Goal: Task Accomplishment & Management: Manage account settings

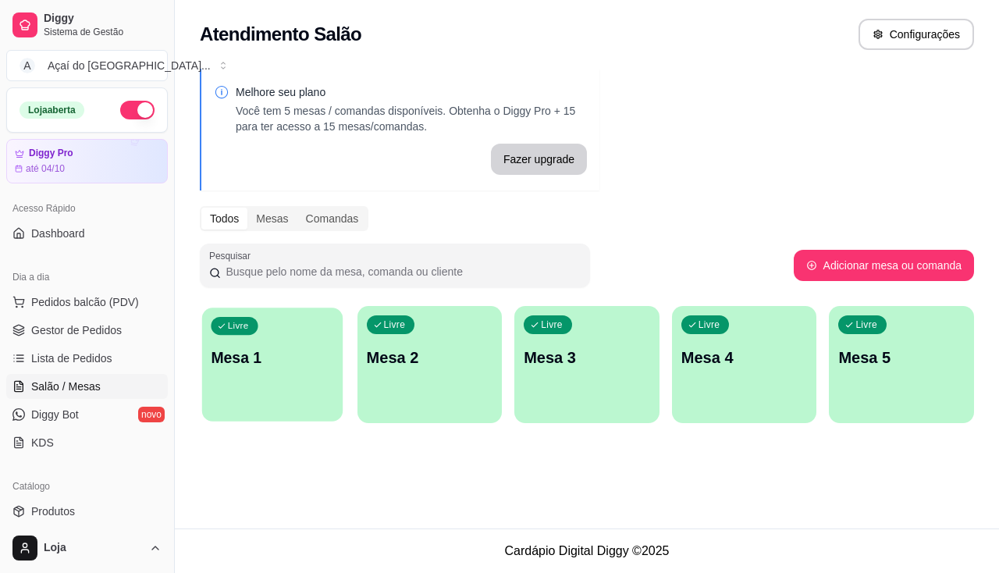
click at [279, 395] on div "Livre Mesa 1" at bounding box center [272, 355] width 141 height 95
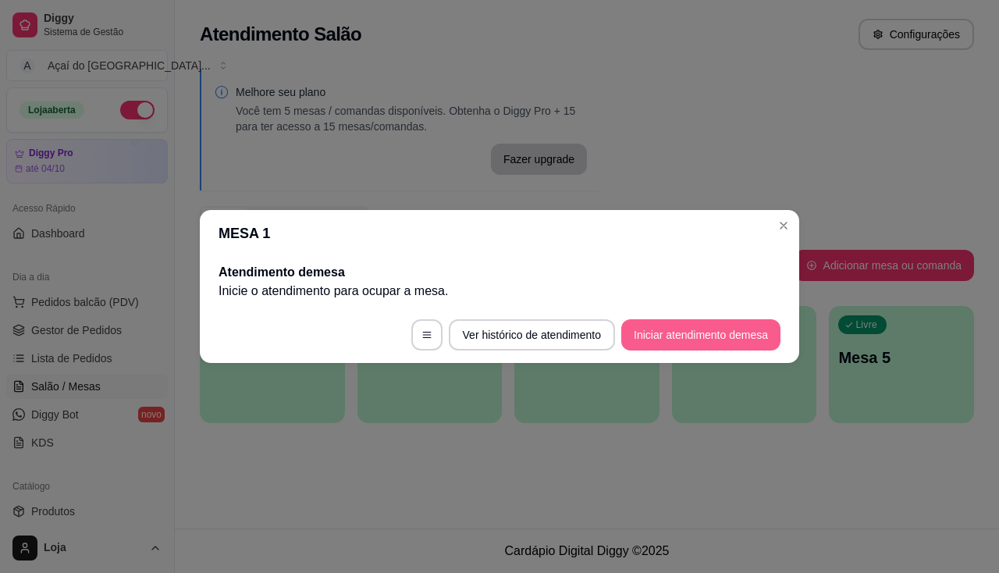
click at [686, 333] on button "Iniciar atendimento de mesa" at bounding box center [701, 334] width 159 height 31
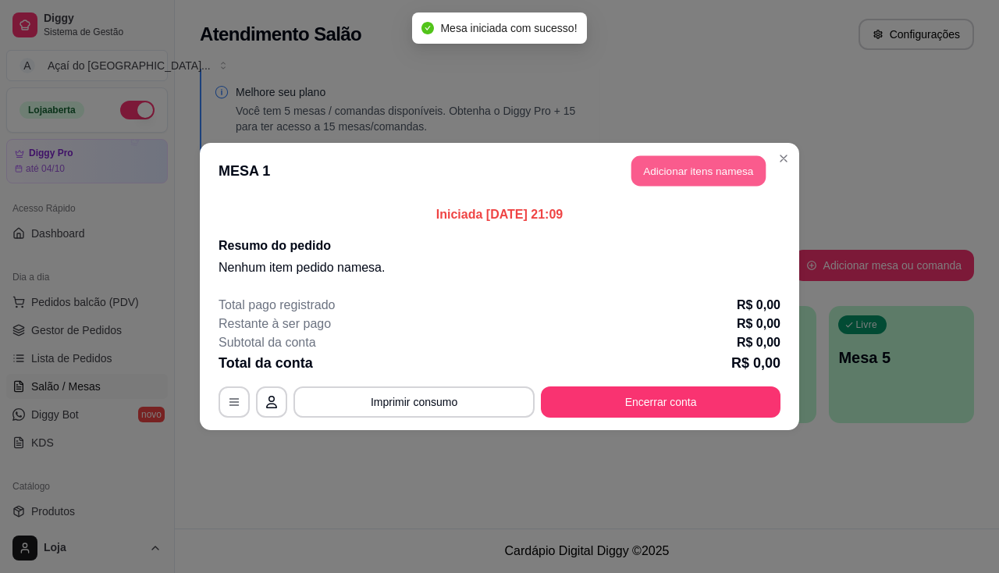
click at [729, 157] on button "Adicionar itens na mesa" at bounding box center [699, 171] width 134 height 30
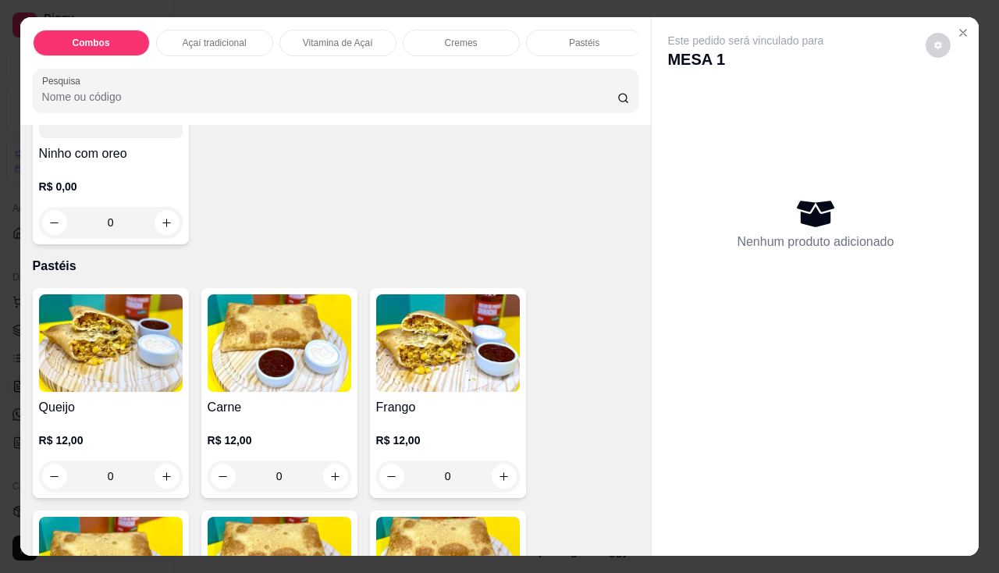
scroll to position [1718, 0]
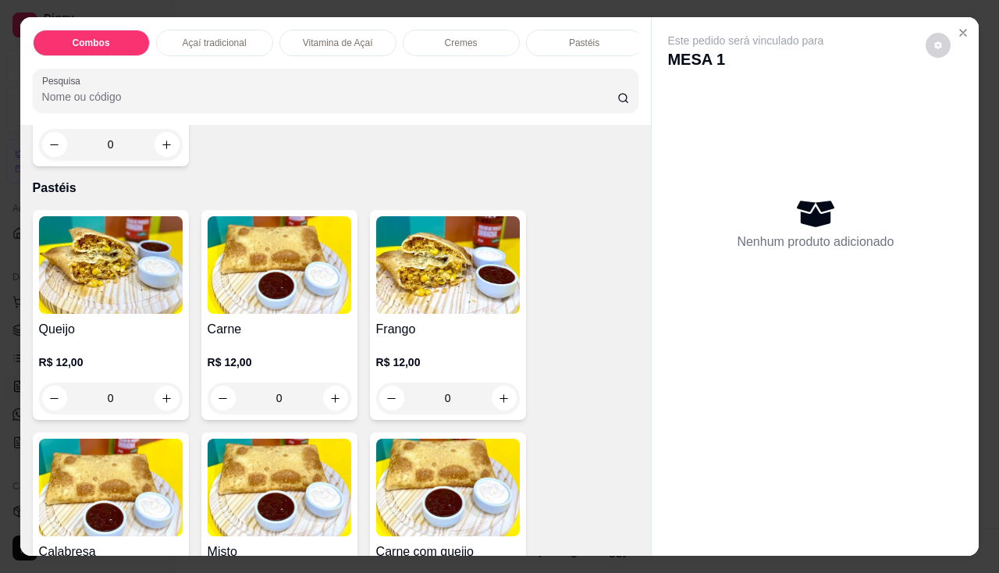
click at [118, 330] on h4 "Queijo" at bounding box center [111, 329] width 144 height 19
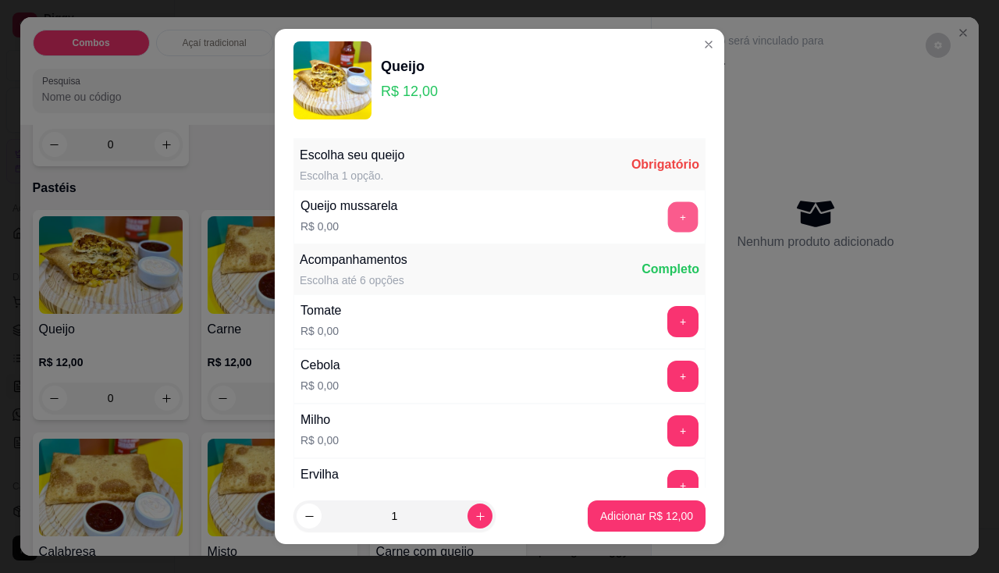
click at [668, 221] on button "+" at bounding box center [683, 216] width 30 height 30
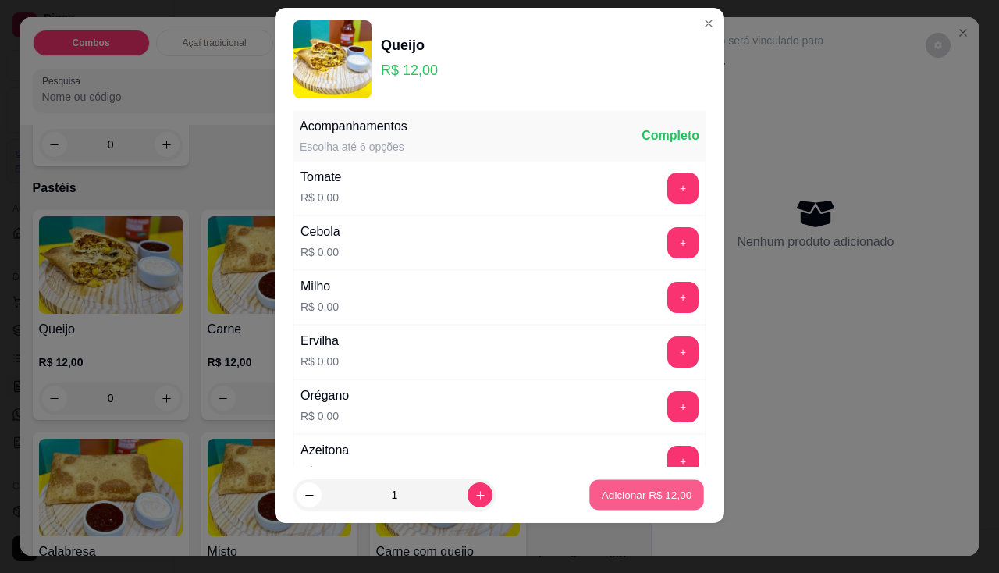
click at [665, 498] on p "Adicionar R$ 12,00" at bounding box center [647, 495] width 91 height 15
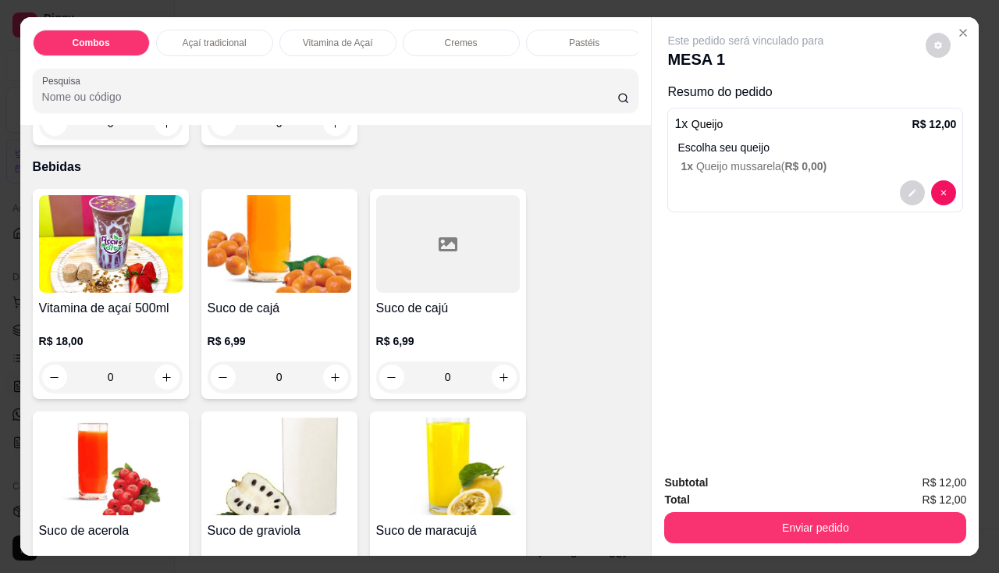
scroll to position [4217, 0]
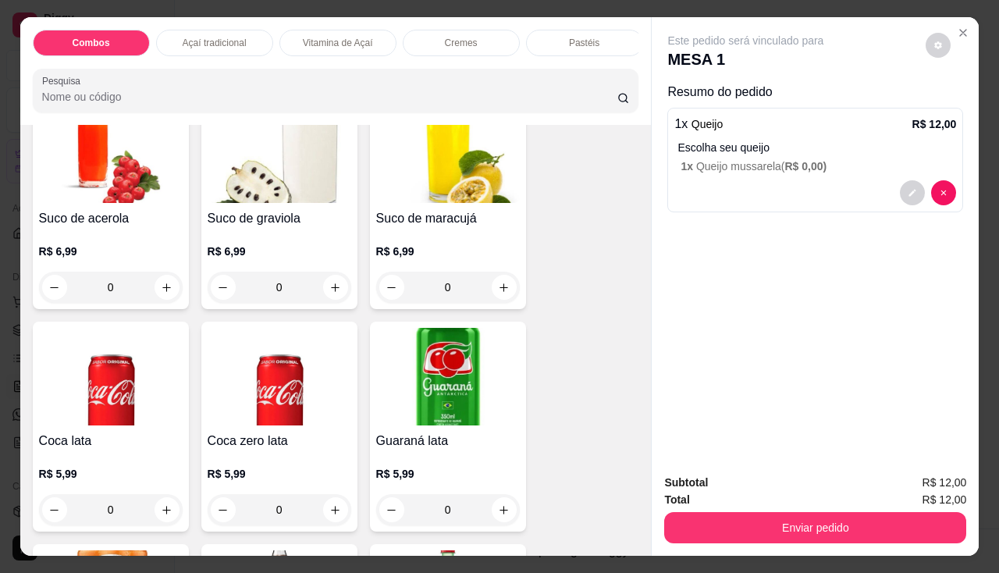
click at [421, 373] on img at bounding box center [448, 377] width 144 height 98
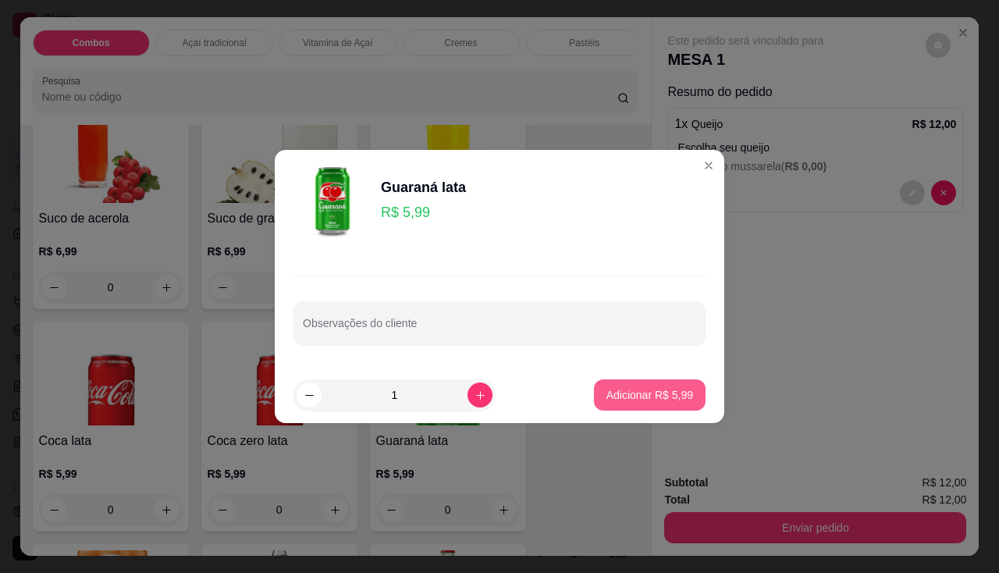
click at [625, 400] on p "Adicionar R$ 5,99" at bounding box center [650, 395] width 87 height 16
type input "1"
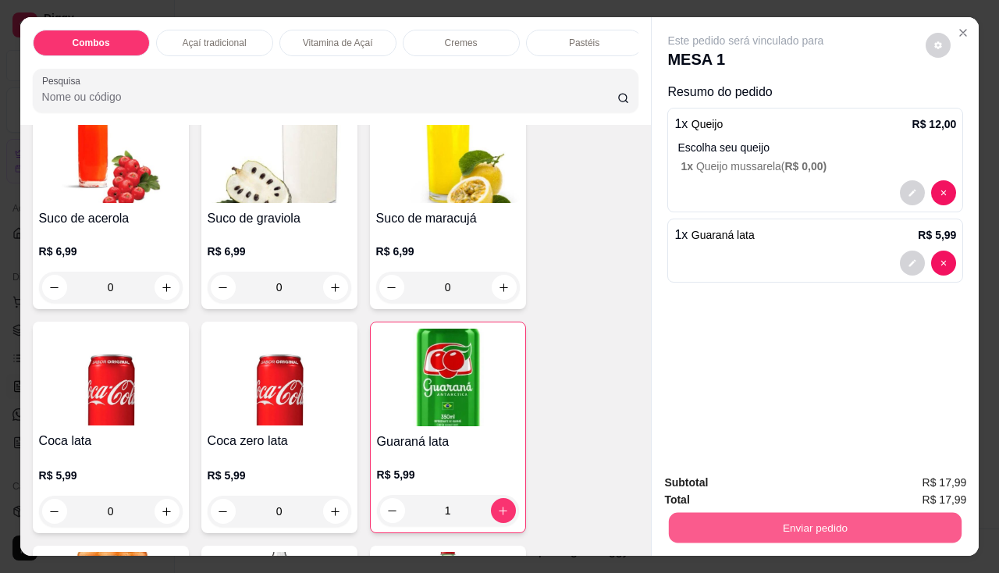
click at [774, 522] on button "Enviar pedido" at bounding box center [815, 528] width 293 height 30
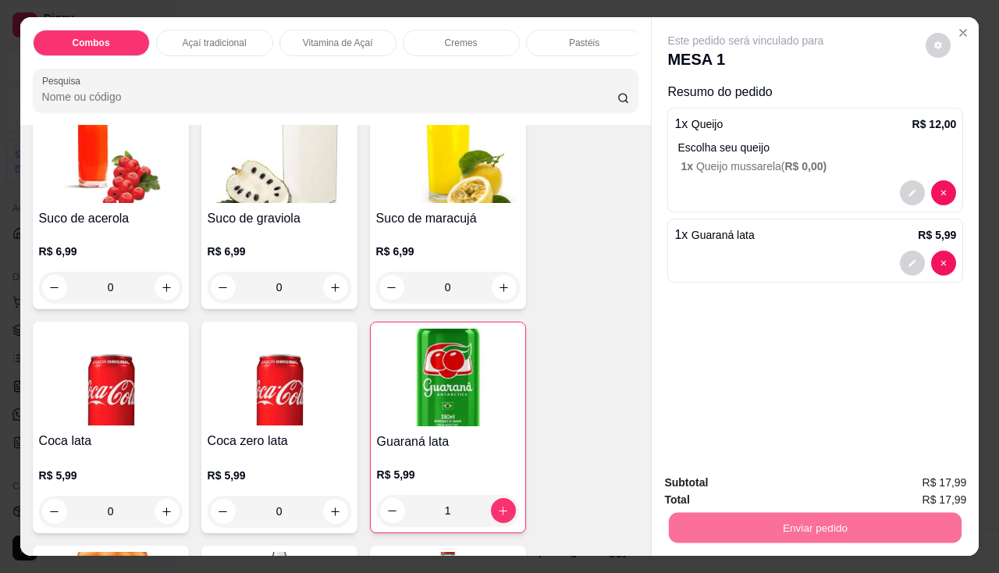
click at [902, 480] on button "Enviar pedido" at bounding box center [927, 483] width 86 height 29
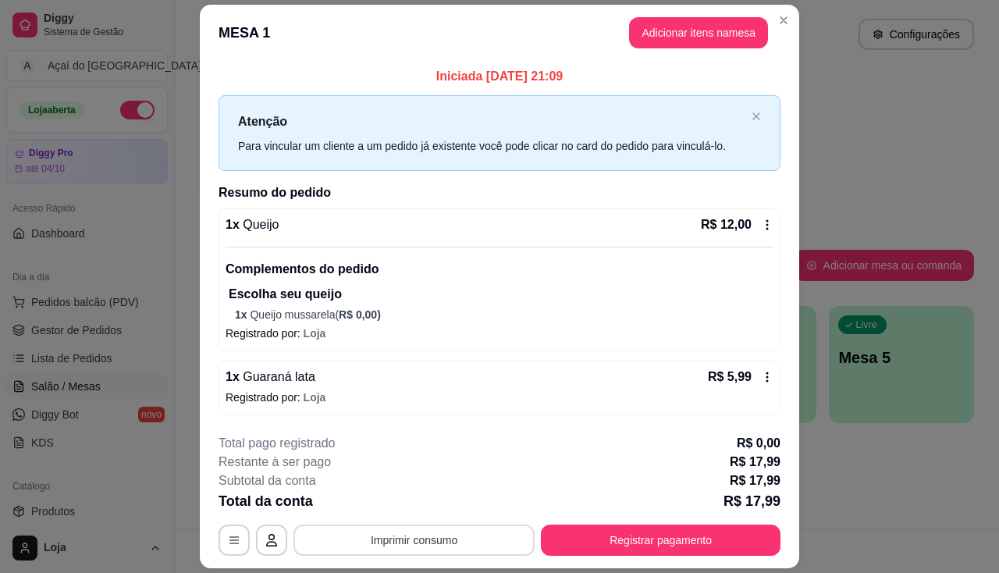
click at [452, 546] on button "Imprimir consumo" at bounding box center [414, 540] width 241 height 31
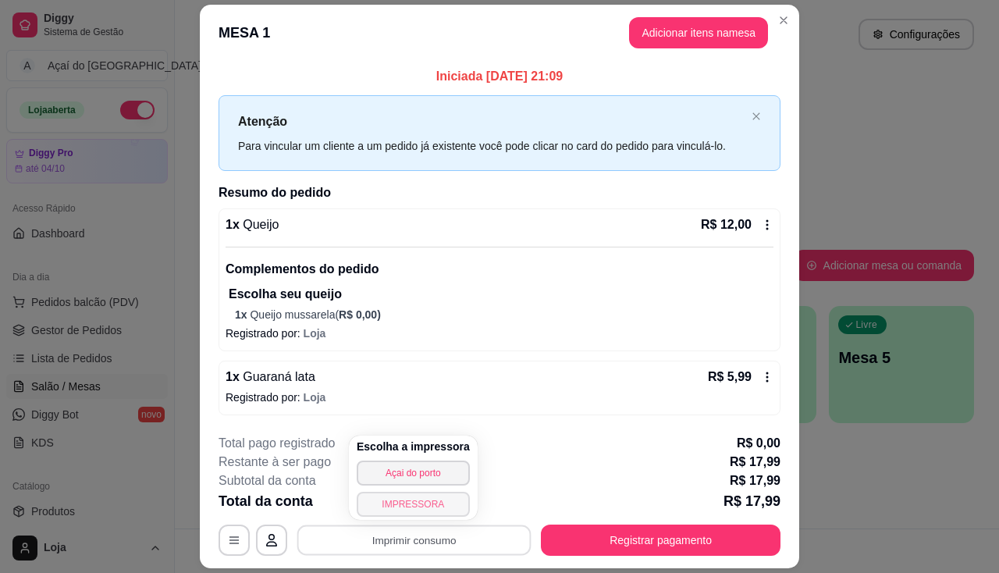
click at [443, 510] on button "IMPRESSORA" at bounding box center [413, 504] width 113 height 25
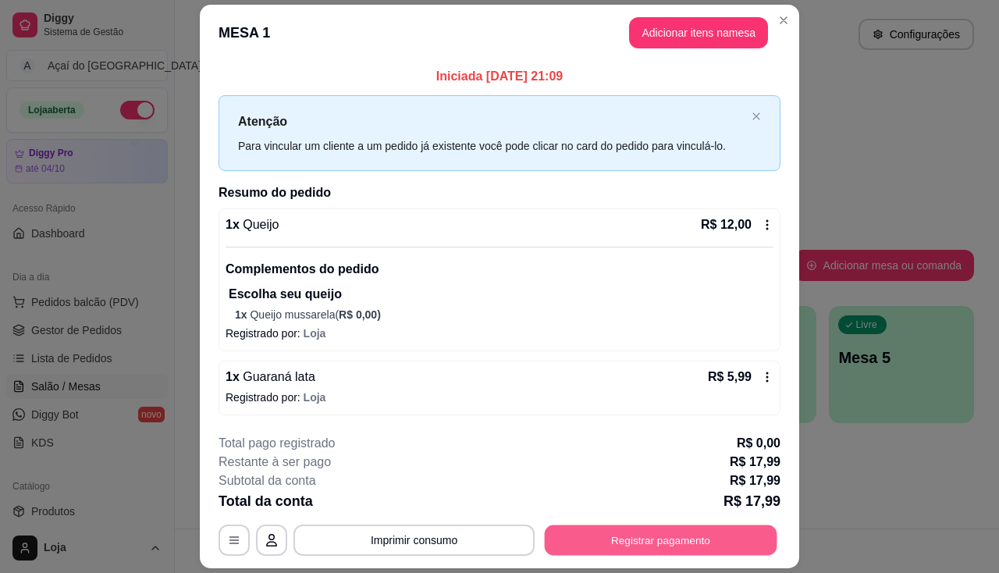
click at [628, 544] on button "Registrar pagamento" at bounding box center [661, 541] width 233 height 30
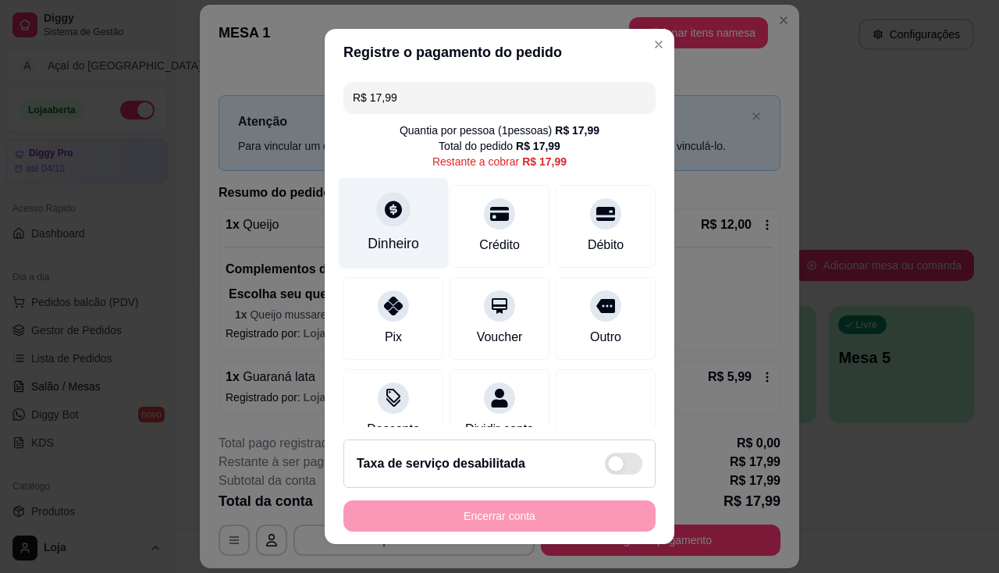
click at [429, 246] on div "Dinheiro" at bounding box center [394, 222] width 110 height 91
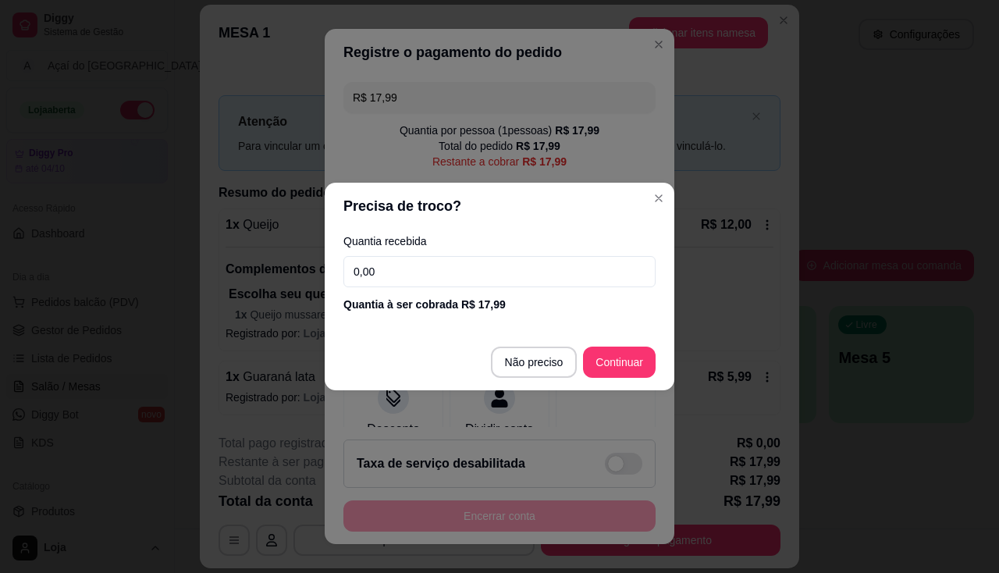
click at [426, 272] on input "0,00" at bounding box center [500, 271] width 312 height 31
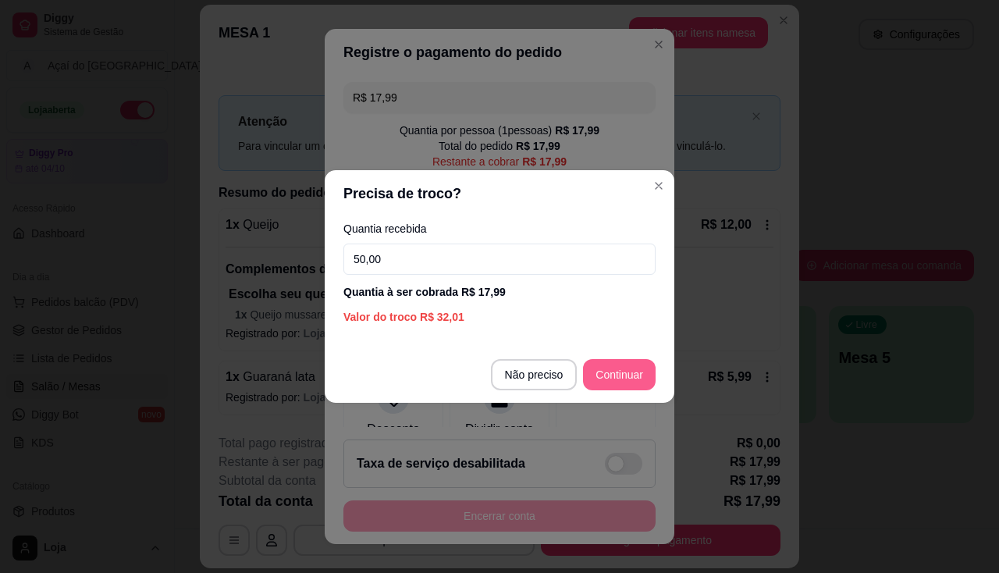
type input "50,00"
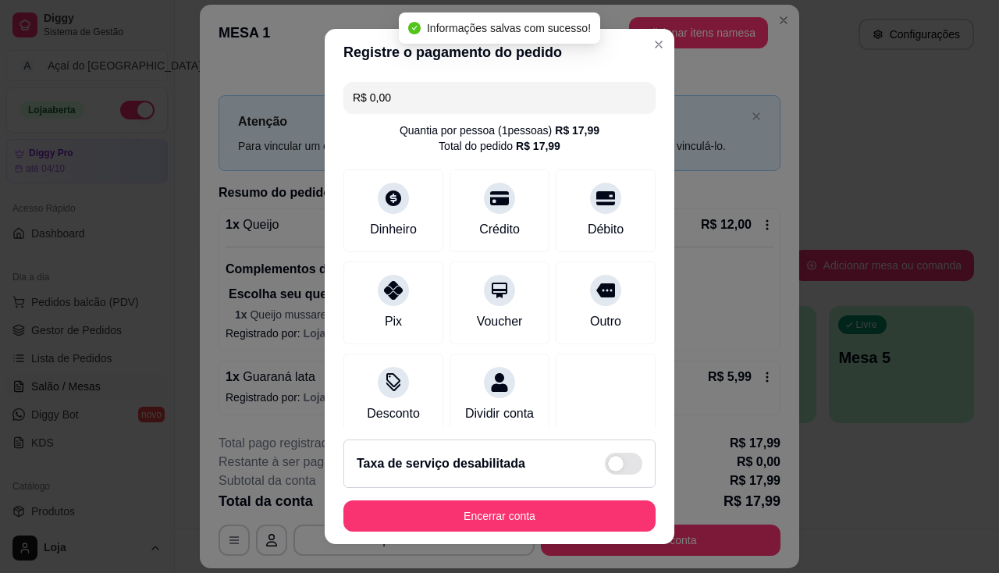
type input "R$ 0,00"
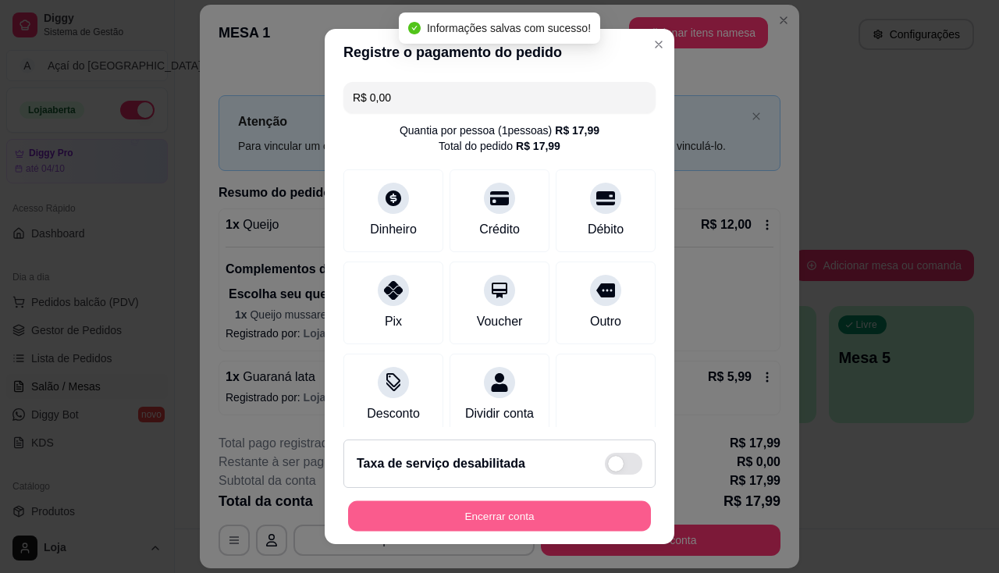
click at [567, 523] on button "Encerrar conta" at bounding box center [499, 516] width 303 height 30
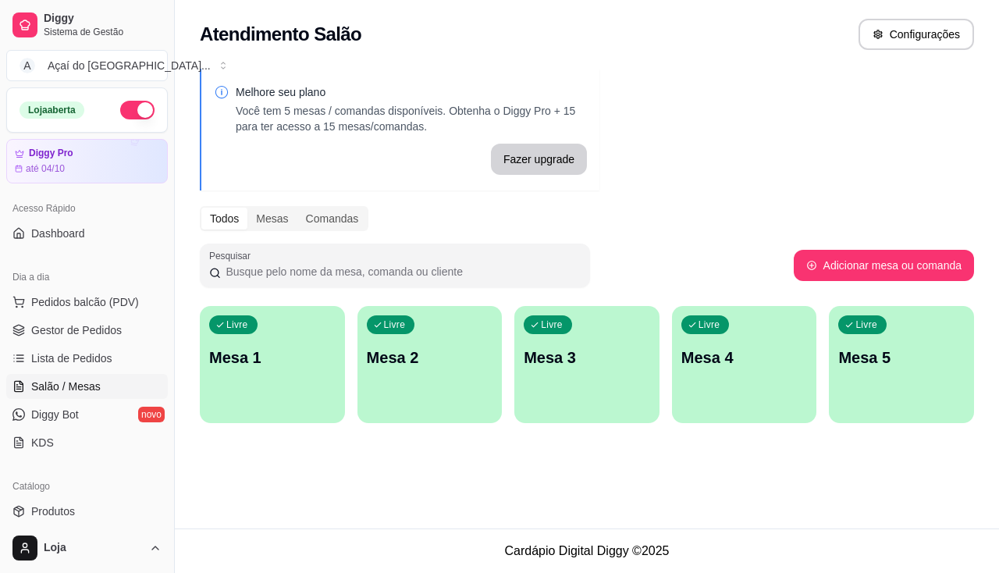
click at [293, 382] on div "Livre Mesa 1" at bounding box center [272, 355] width 145 height 98
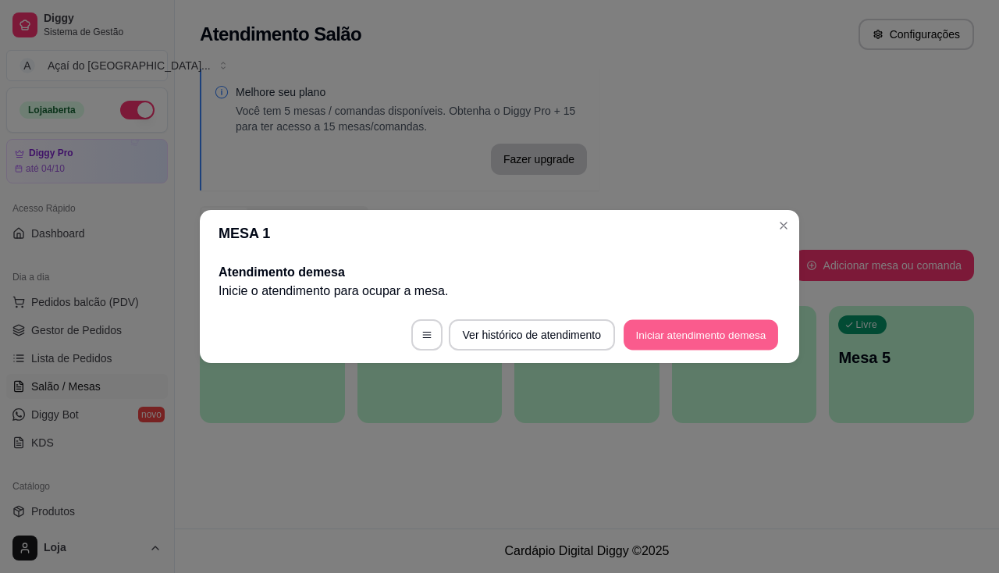
click at [640, 340] on button "Iniciar atendimento de mesa" at bounding box center [701, 335] width 155 height 30
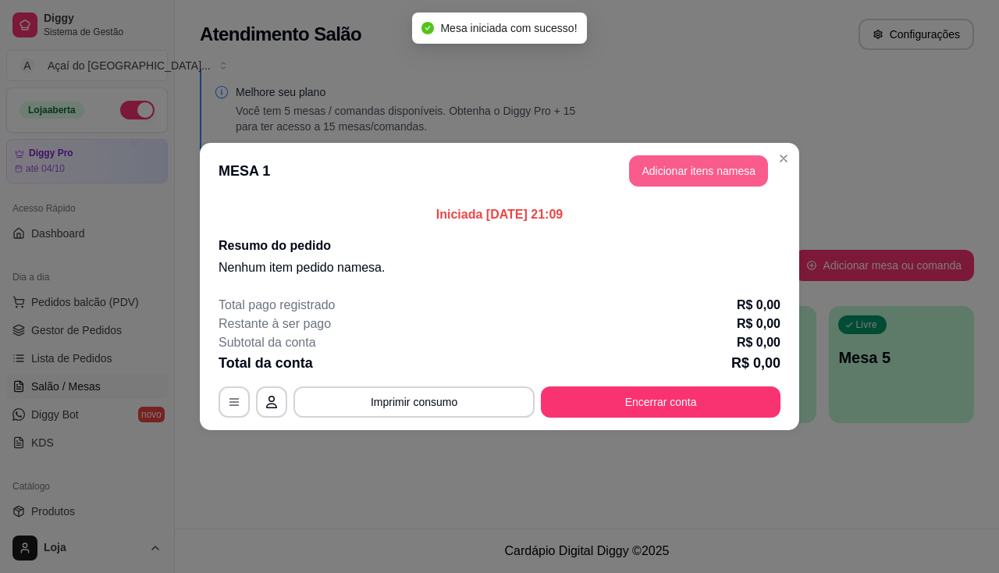
click at [746, 164] on button "Adicionar itens na mesa" at bounding box center [698, 170] width 139 height 31
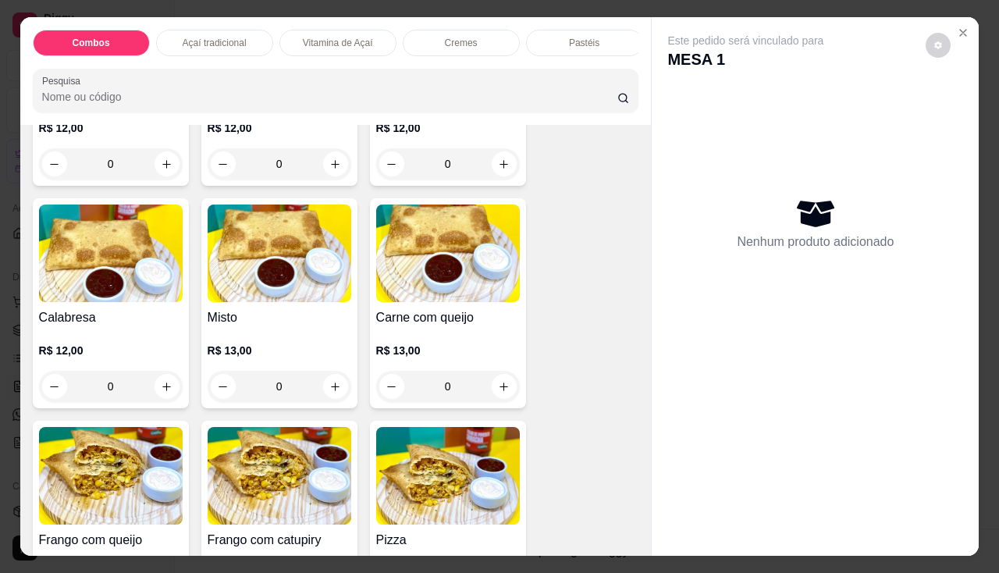
scroll to position [2030, 0]
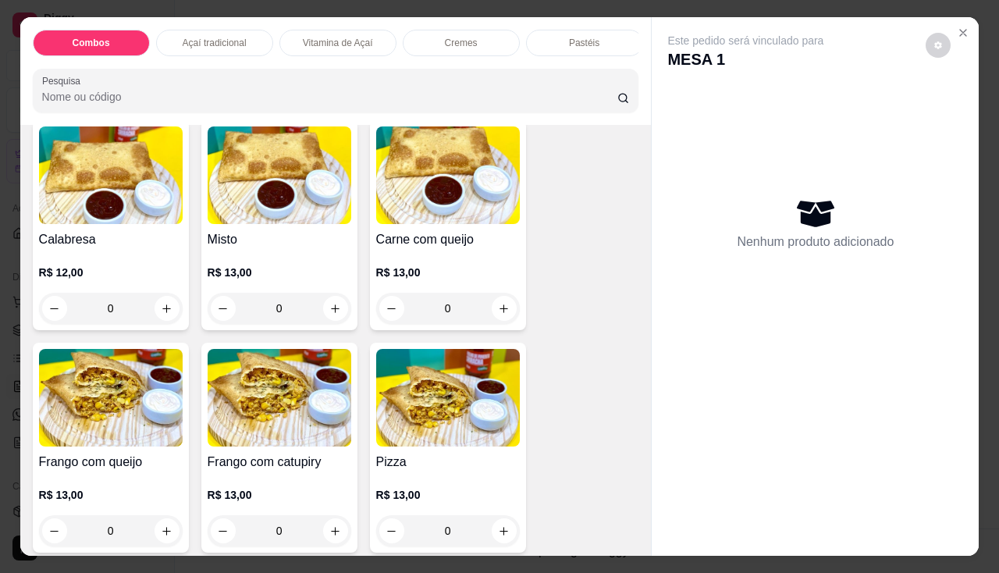
click at [119, 417] on img at bounding box center [111, 398] width 144 height 98
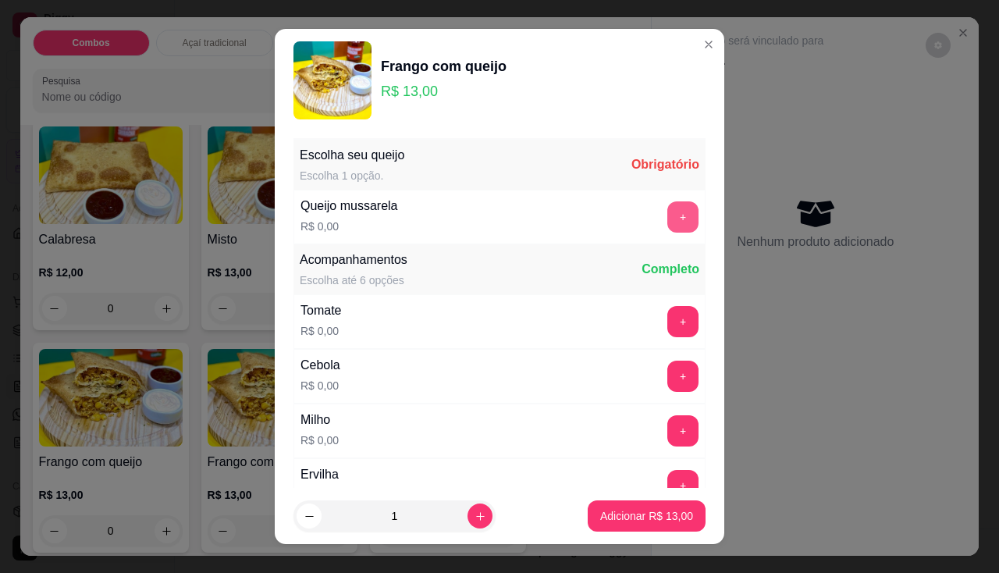
click at [668, 229] on button "+" at bounding box center [683, 216] width 31 height 31
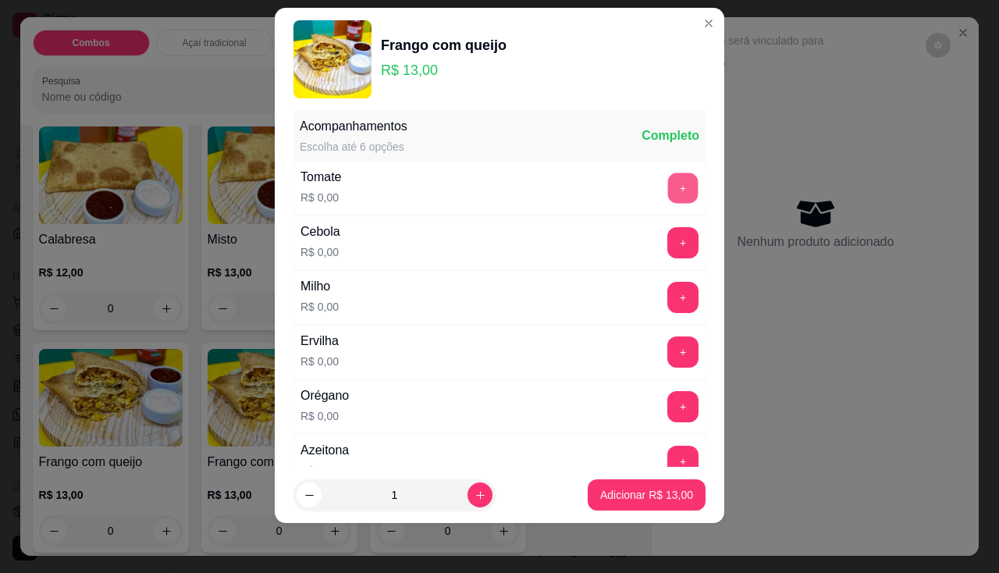
click at [668, 187] on button "+" at bounding box center [683, 188] width 30 height 30
click at [668, 239] on button "+" at bounding box center [683, 242] width 31 height 31
click at [668, 296] on button "+" at bounding box center [683, 297] width 30 height 30
click at [668, 347] on button "+" at bounding box center [683, 352] width 31 height 31
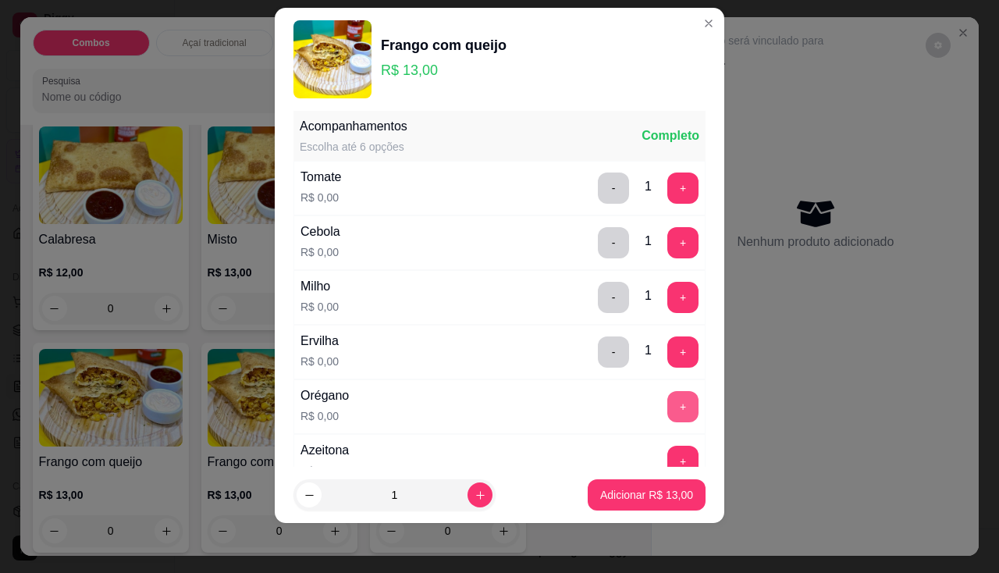
click at [668, 397] on button "+" at bounding box center [683, 406] width 31 height 31
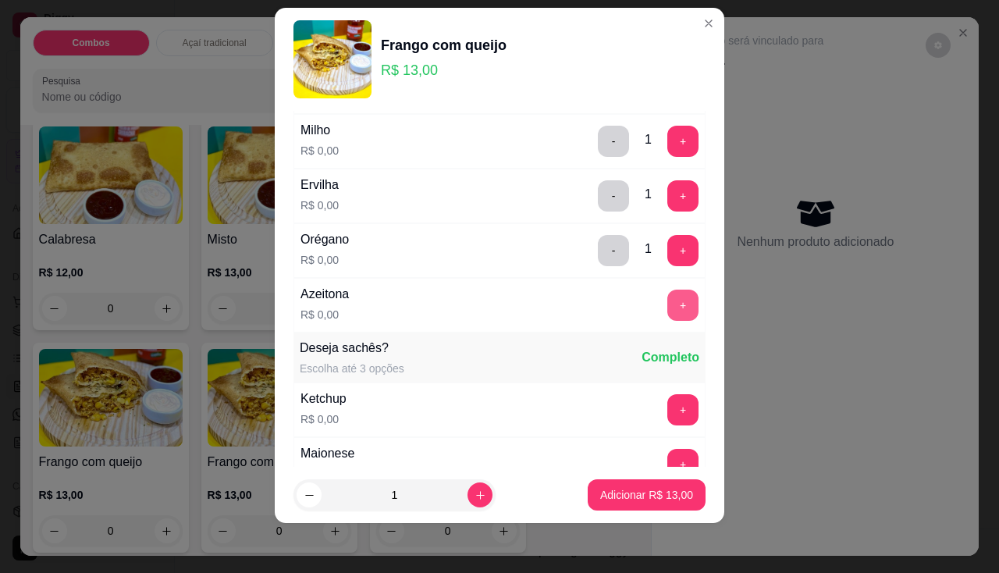
click at [668, 318] on button "+" at bounding box center [683, 305] width 31 height 31
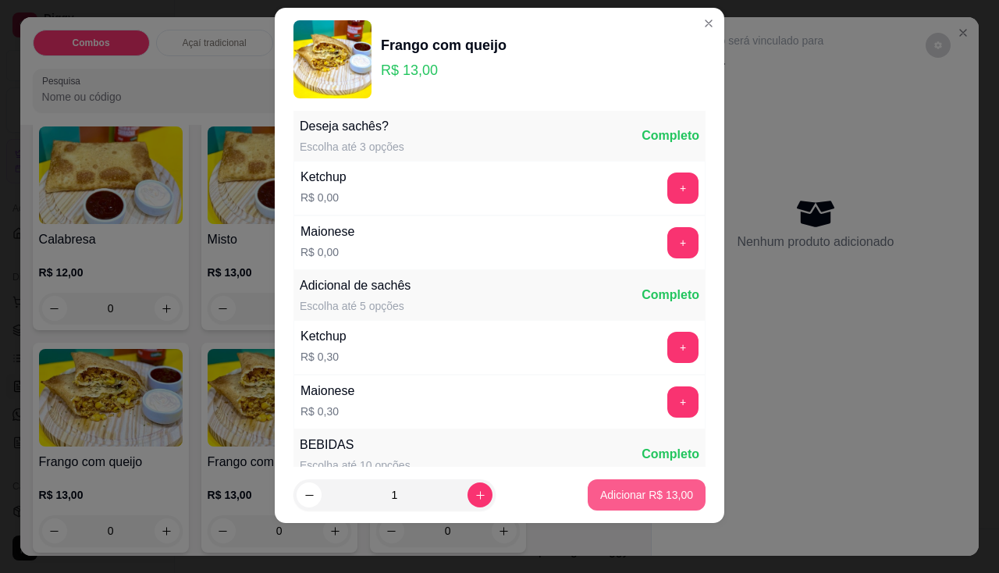
click at [643, 487] on p "Adicionar R$ 13,00" at bounding box center [646, 495] width 93 height 16
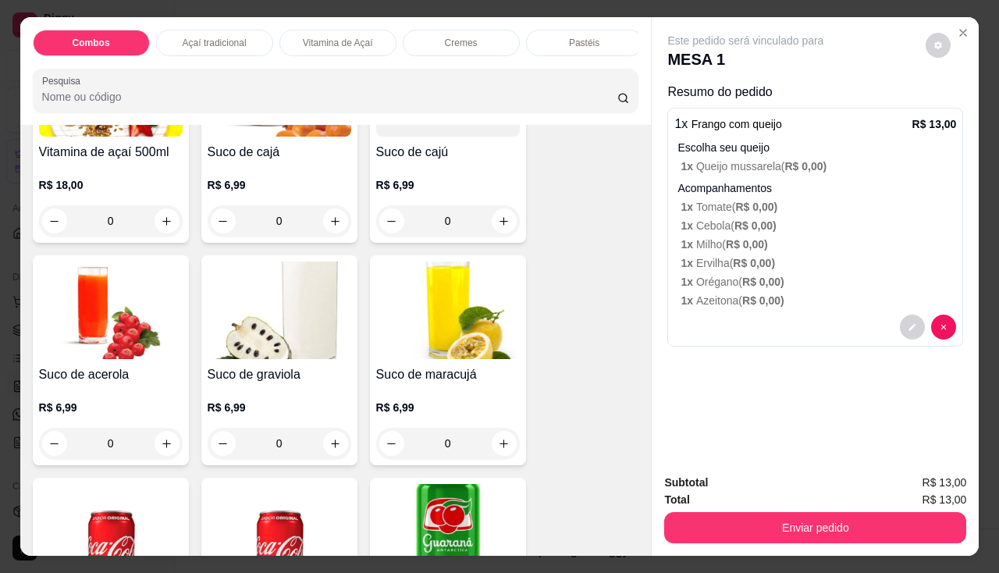
scroll to position [4295, 0]
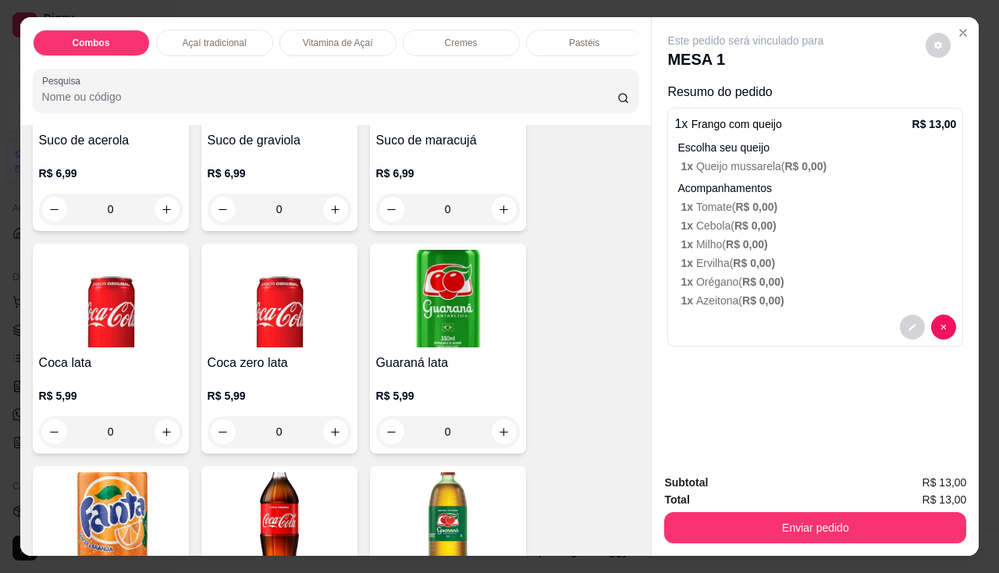
click at [264, 356] on div "Coca zero lata R$ 5,99 0" at bounding box center [279, 349] width 156 height 210
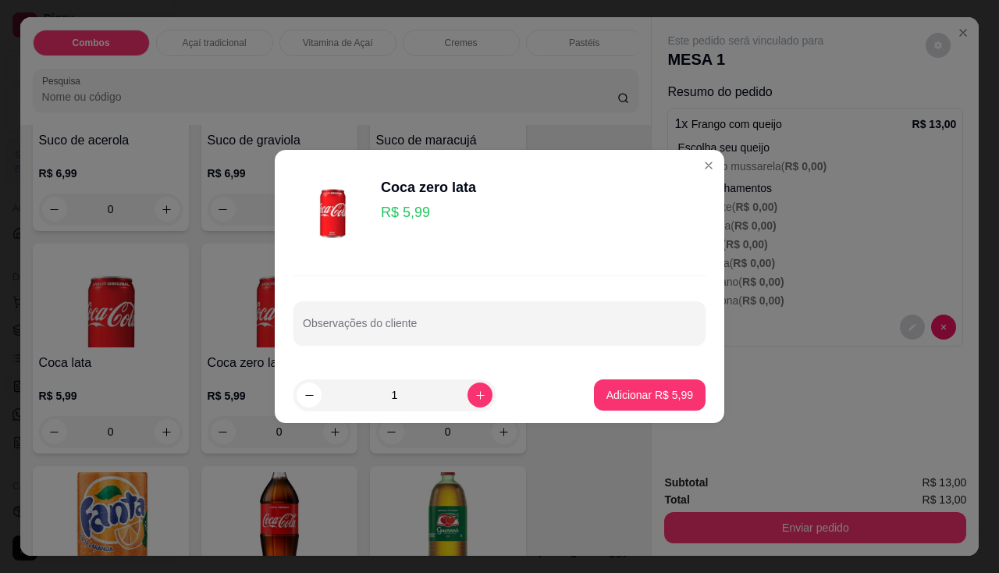
click at [594, 404] on div "Adicionar R$ 5,99" at bounding box center [650, 394] width 112 height 31
click at [688, 390] on button "Adicionar R$ 5,99" at bounding box center [650, 395] width 109 height 30
type input "1"
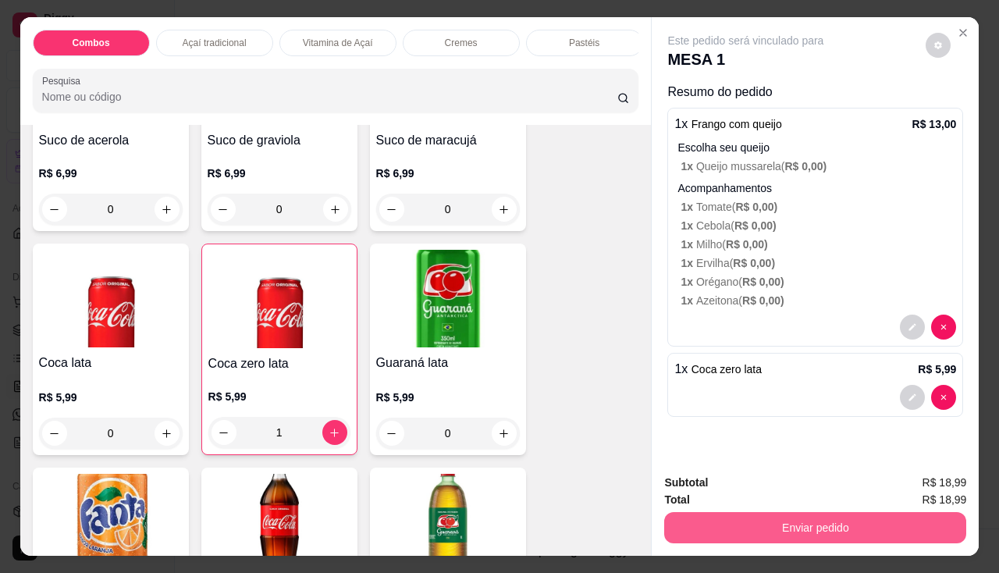
click at [723, 515] on button "Enviar pedido" at bounding box center [816, 527] width 302 height 31
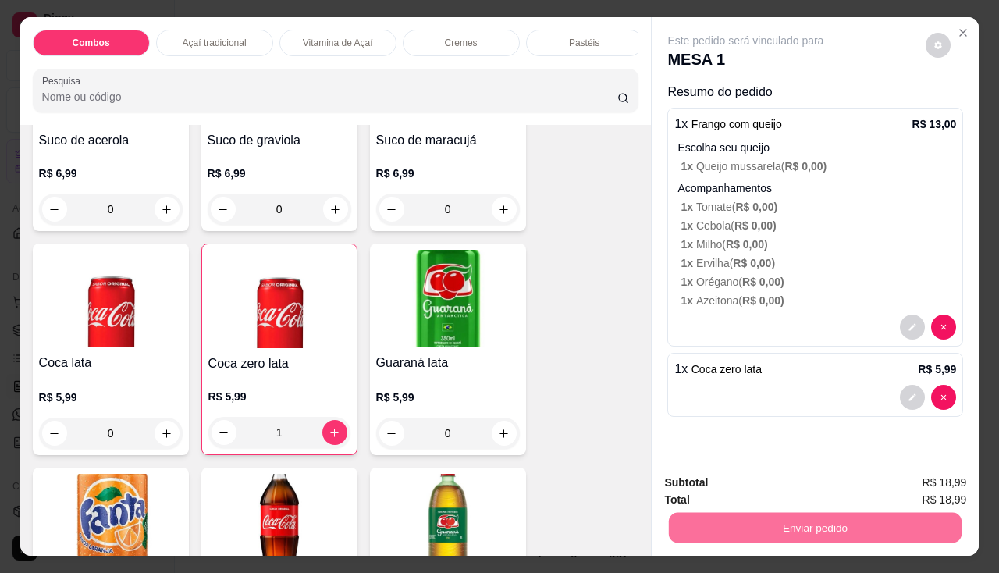
click at [900, 482] on button "Enviar pedido" at bounding box center [927, 483] width 86 height 29
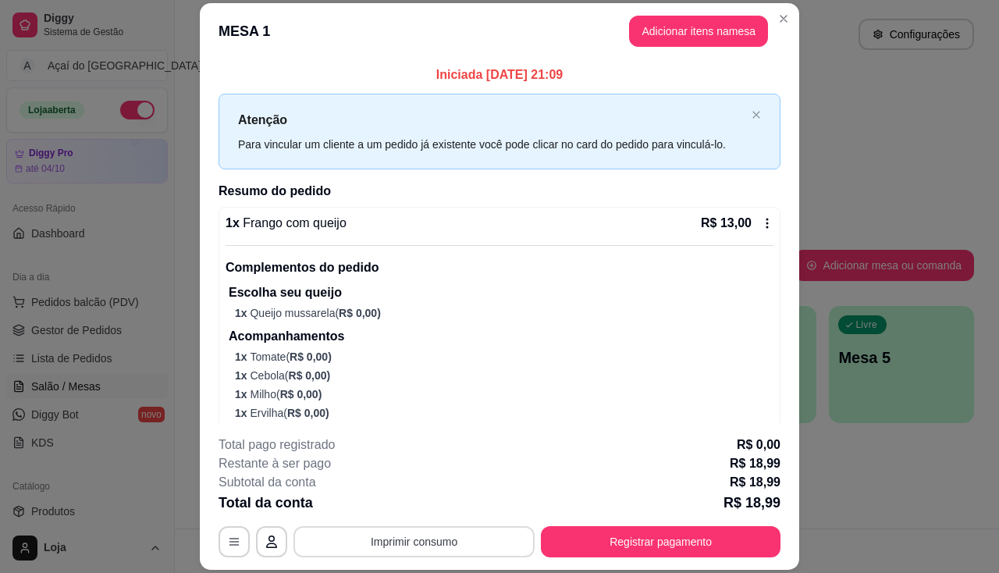
click at [445, 543] on button "Imprimir consumo" at bounding box center [414, 541] width 241 height 31
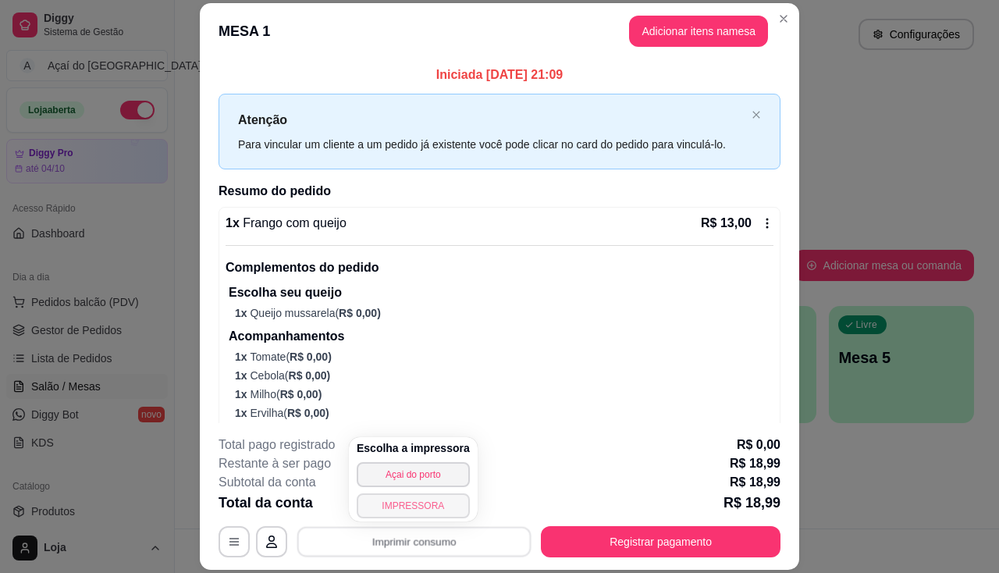
click at [442, 509] on button "IMPRESSORA" at bounding box center [413, 505] width 113 height 25
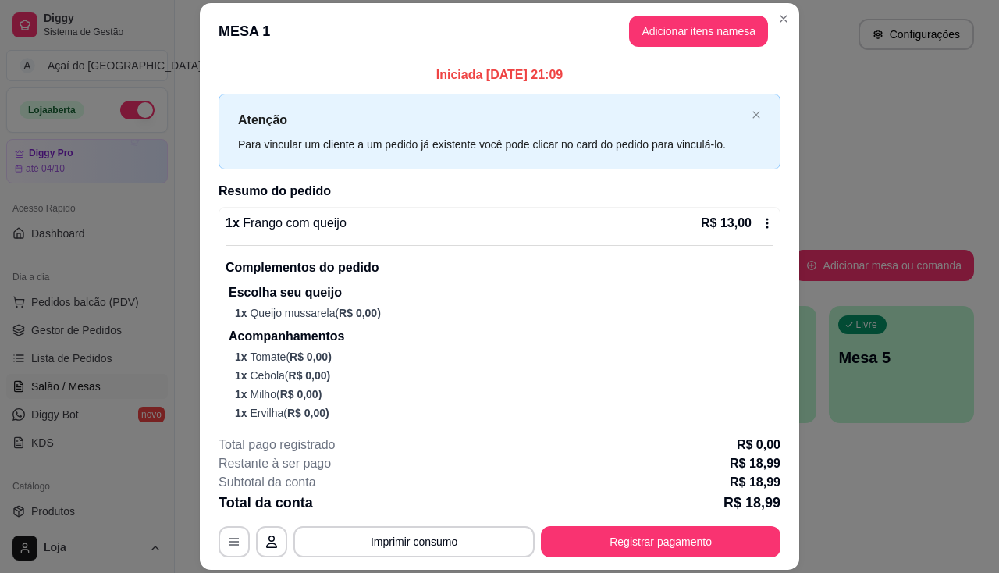
scroll to position [134, 0]
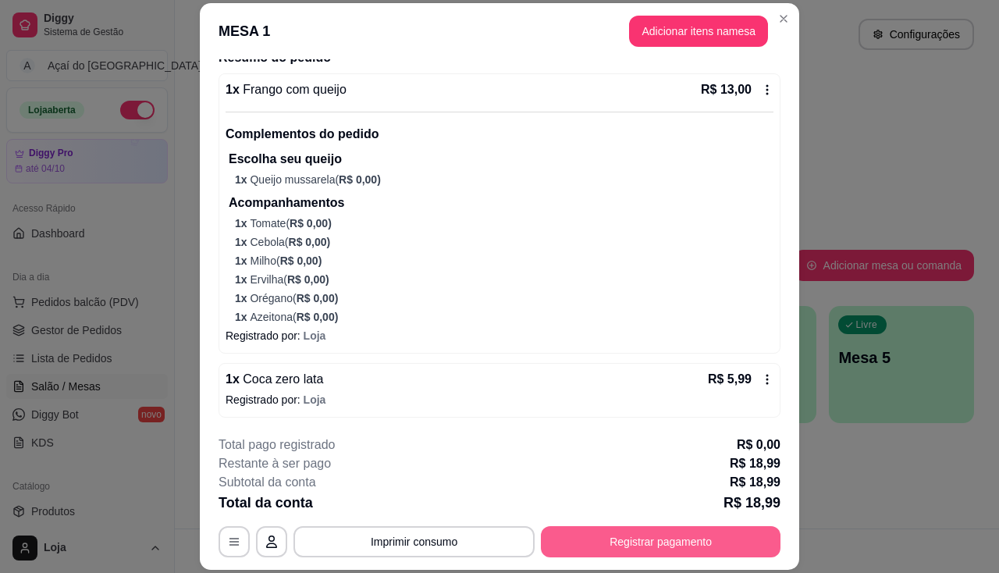
click at [576, 543] on button "Registrar pagamento" at bounding box center [661, 541] width 240 height 31
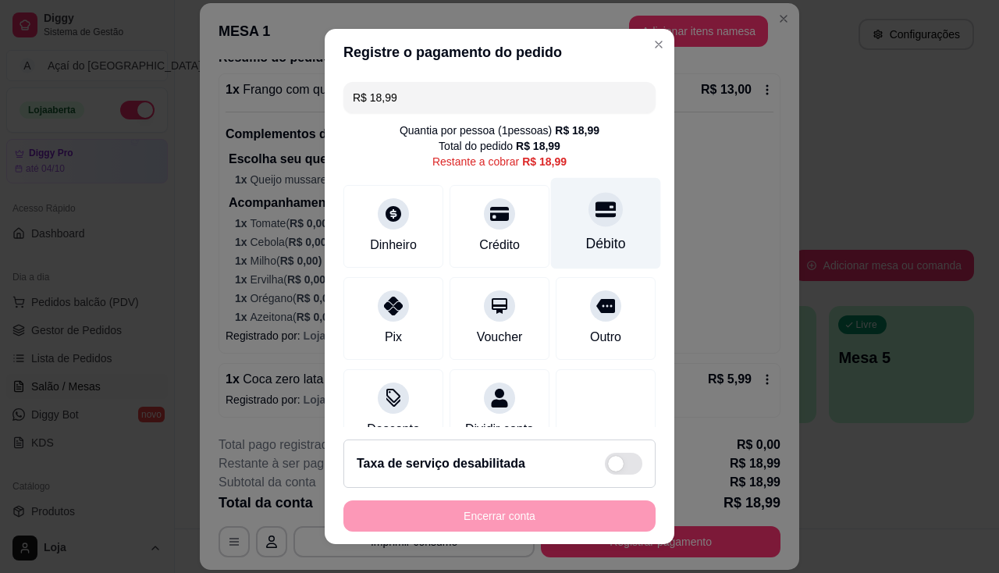
click at [561, 221] on div "Débito" at bounding box center [606, 222] width 110 height 91
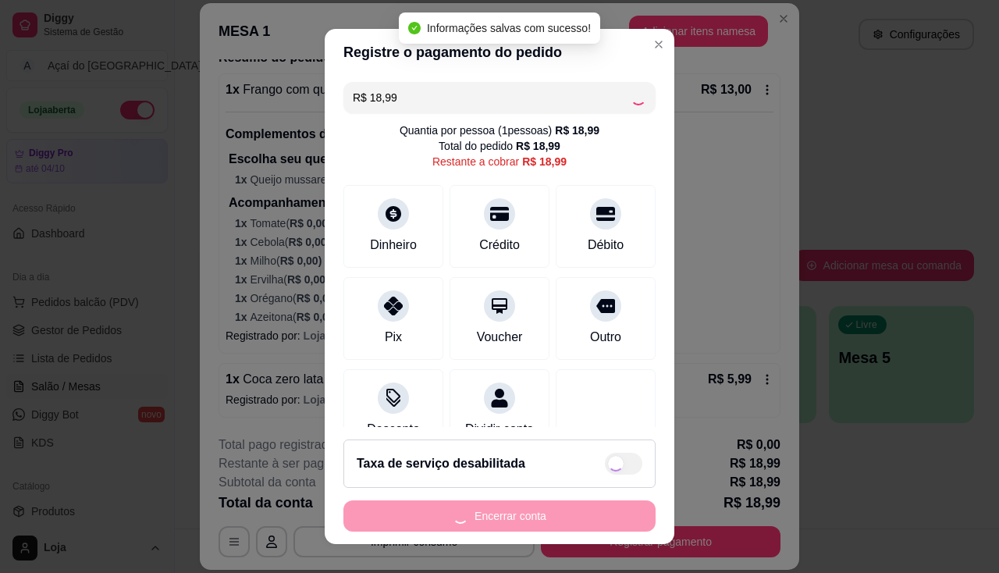
type input "R$ 0,00"
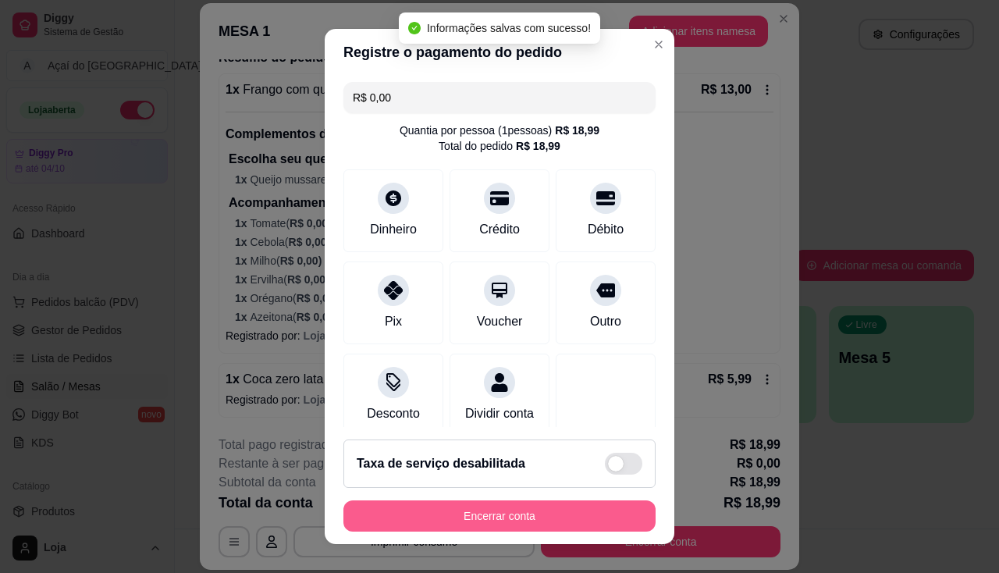
click at [565, 505] on button "Encerrar conta" at bounding box center [500, 516] width 312 height 31
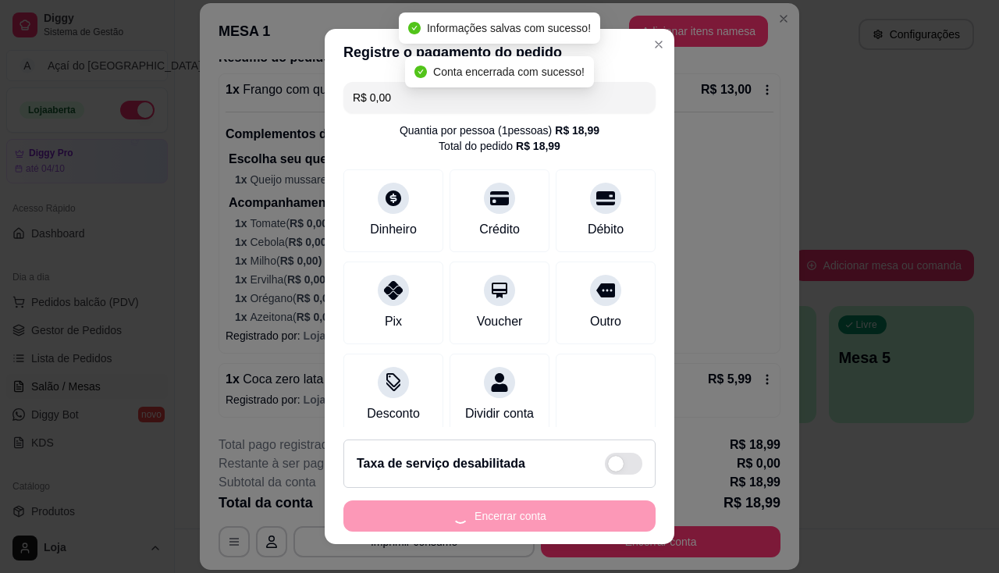
scroll to position [0, 0]
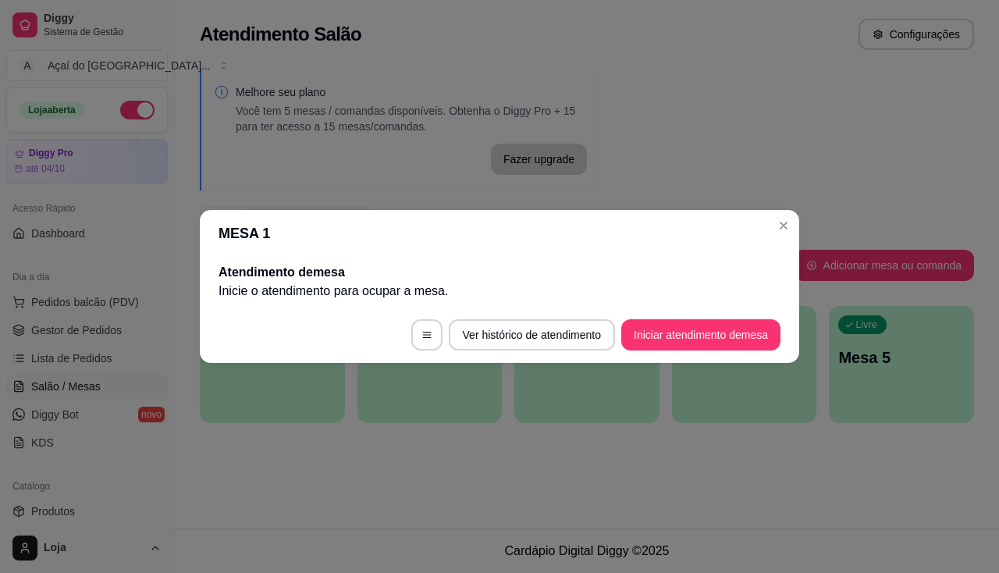
click at [267, 383] on div "MESA 1 Atendimento de mesa Inicie o atendimento para ocupar a mesa . Ver histór…" at bounding box center [499, 286] width 999 height 573
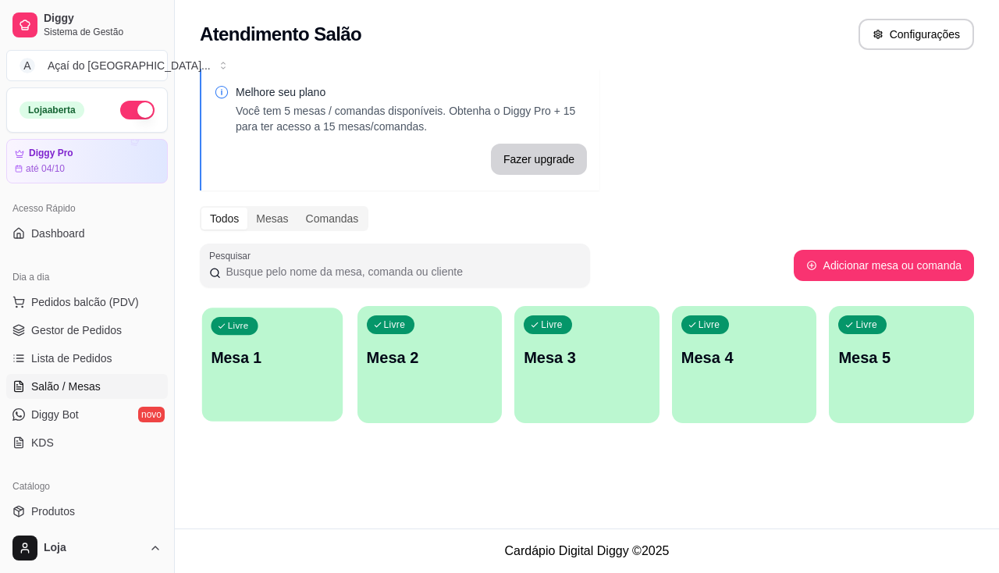
click at [278, 363] on p "Mesa 1" at bounding box center [272, 357] width 123 height 21
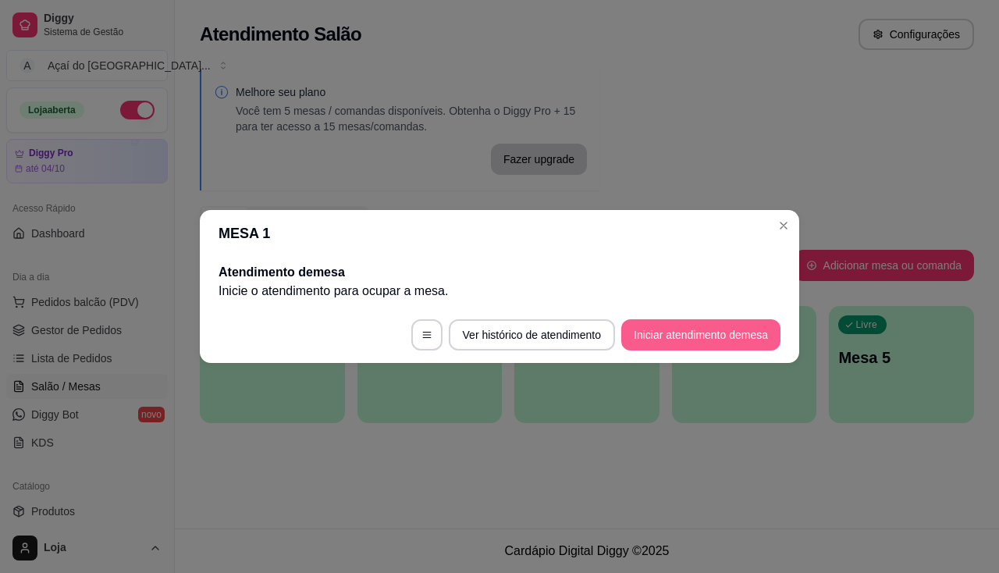
click at [643, 350] on button "Iniciar atendimento de mesa" at bounding box center [701, 334] width 159 height 31
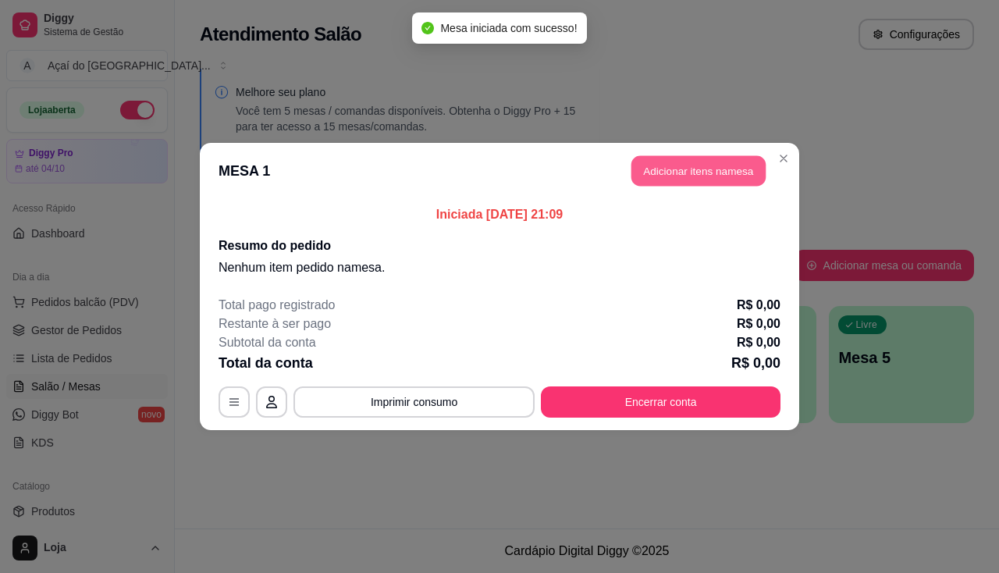
click at [711, 173] on button "Adicionar itens na mesa" at bounding box center [699, 171] width 134 height 30
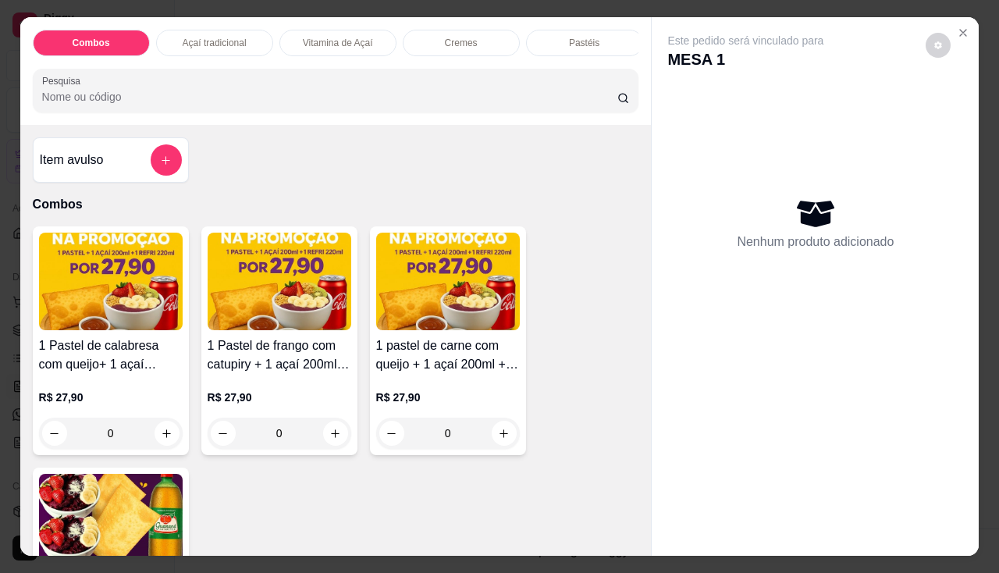
scroll to position [312, 0]
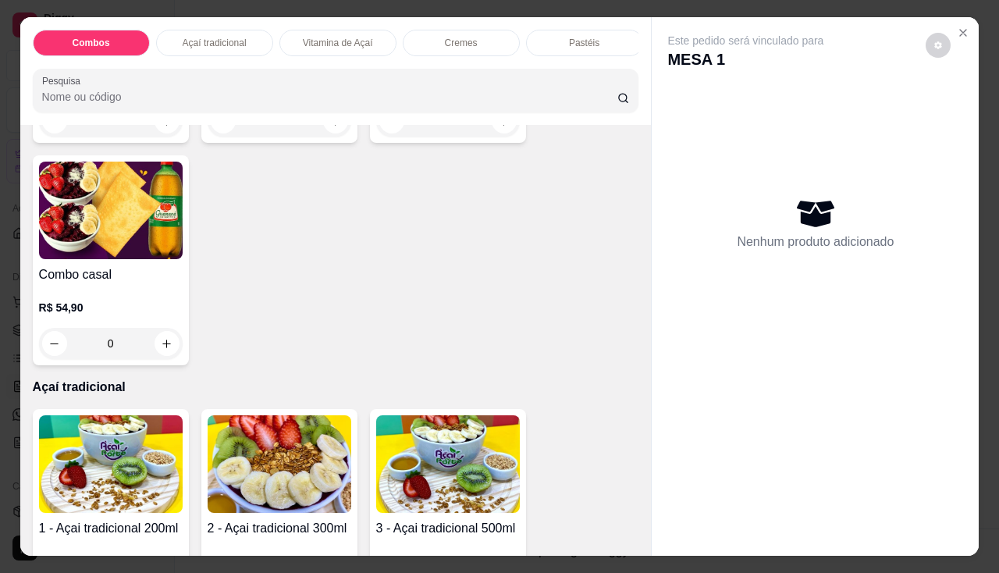
click at [128, 458] on img at bounding box center [111, 464] width 144 height 98
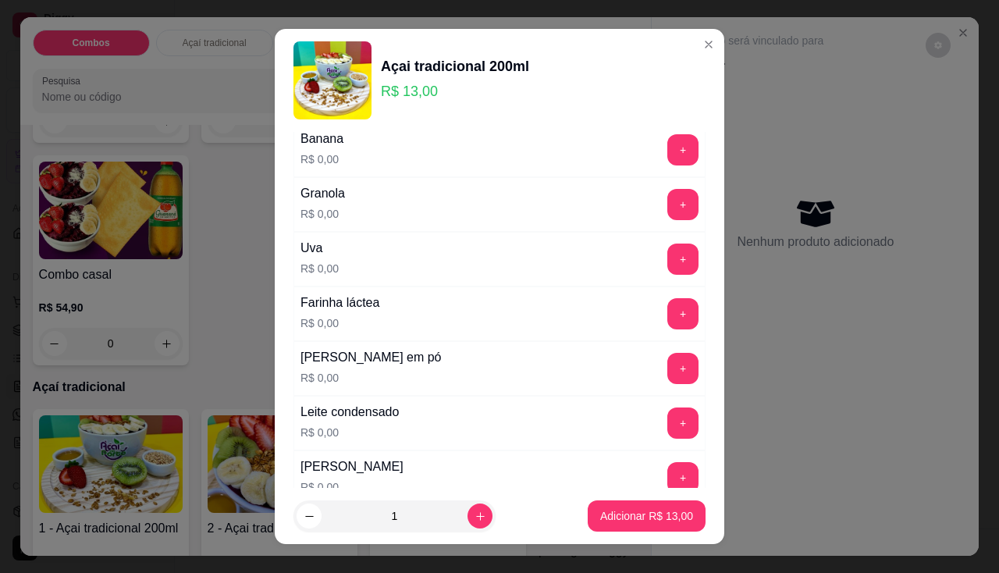
scroll to position [234, 0]
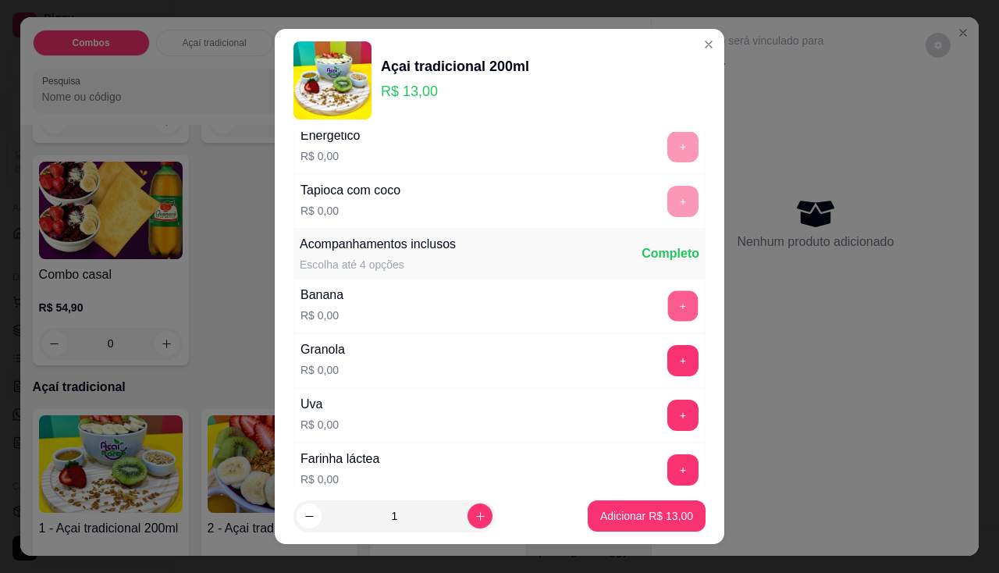
click at [668, 295] on button "+" at bounding box center [683, 305] width 30 height 30
click at [668, 363] on button "+" at bounding box center [683, 360] width 31 height 31
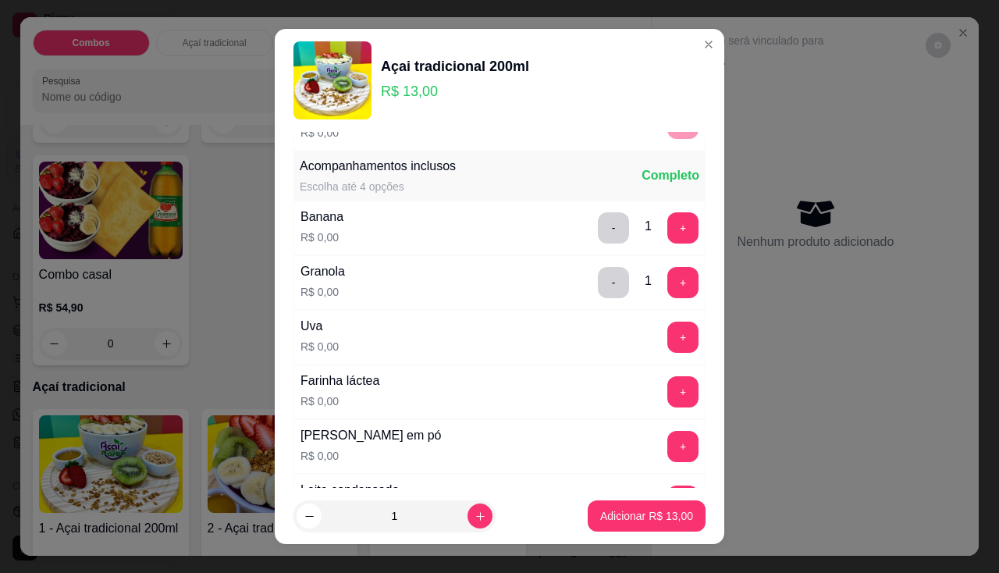
scroll to position [390, 0]
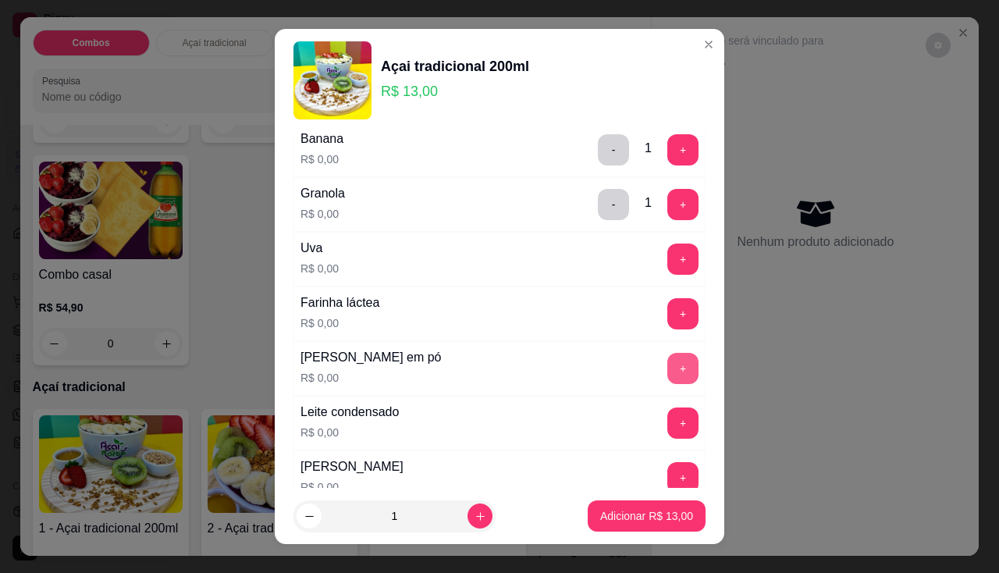
click at [668, 367] on button "+" at bounding box center [683, 368] width 31 height 31
click at [668, 423] on button "+" at bounding box center [683, 423] width 31 height 31
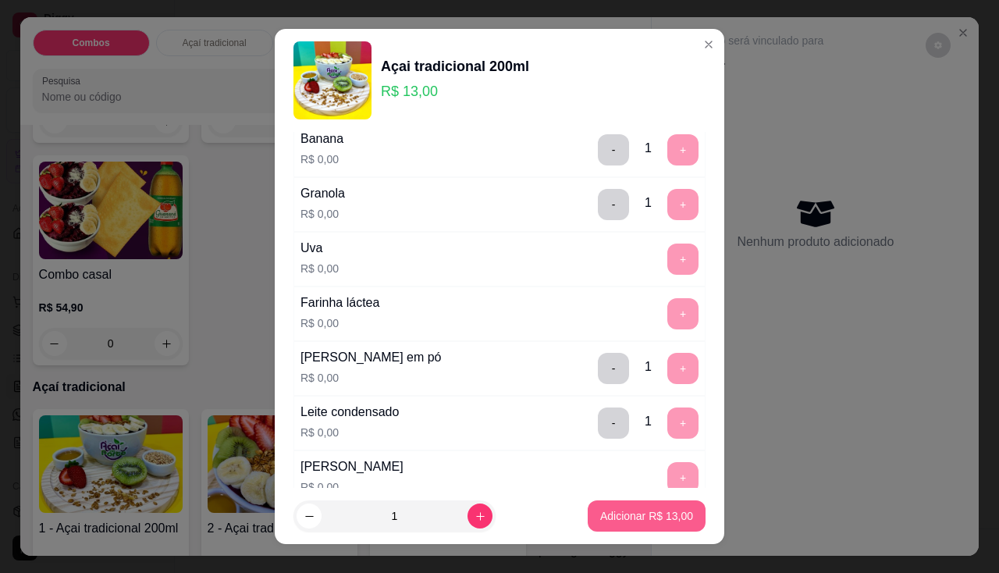
click at [657, 527] on button "Adicionar R$ 13,00" at bounding box center [647, 516] width 118 height 31
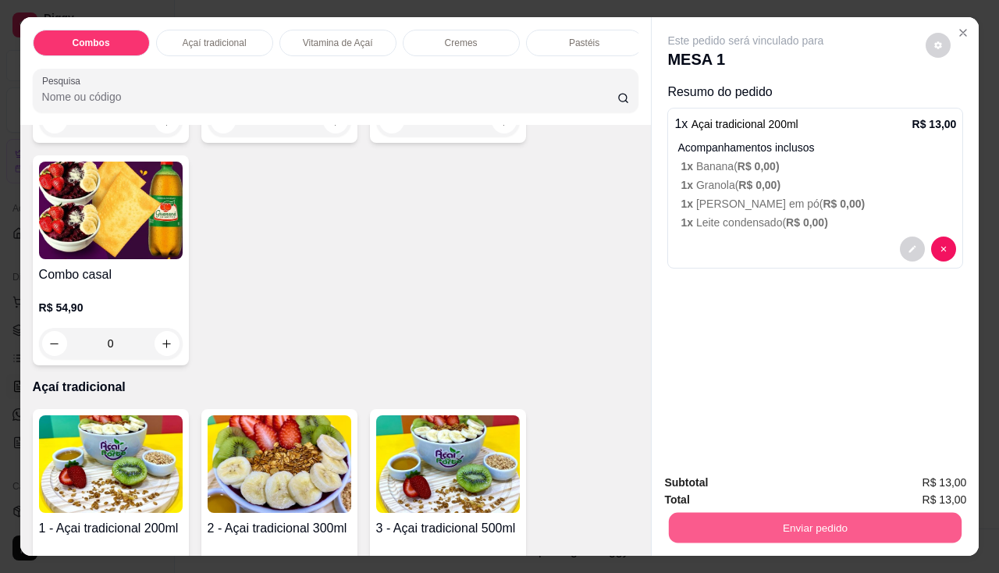
click at [710, 519] on button "Enviar pedido" at bounding box center [815, 528] width 293 height 30
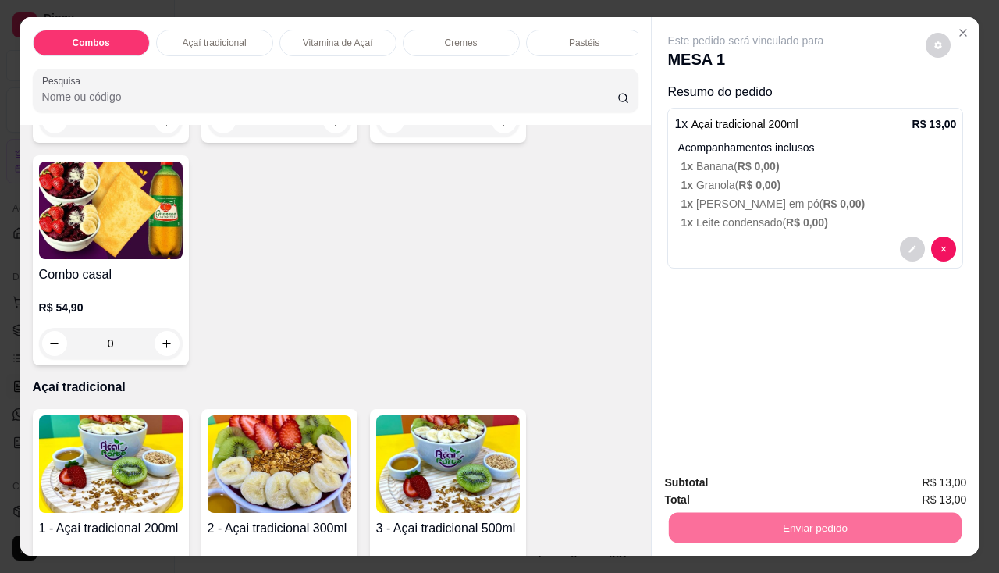
click at [893, 479] on button "Enviar pedido" at bounding box center [926, 484] width 88 height 30
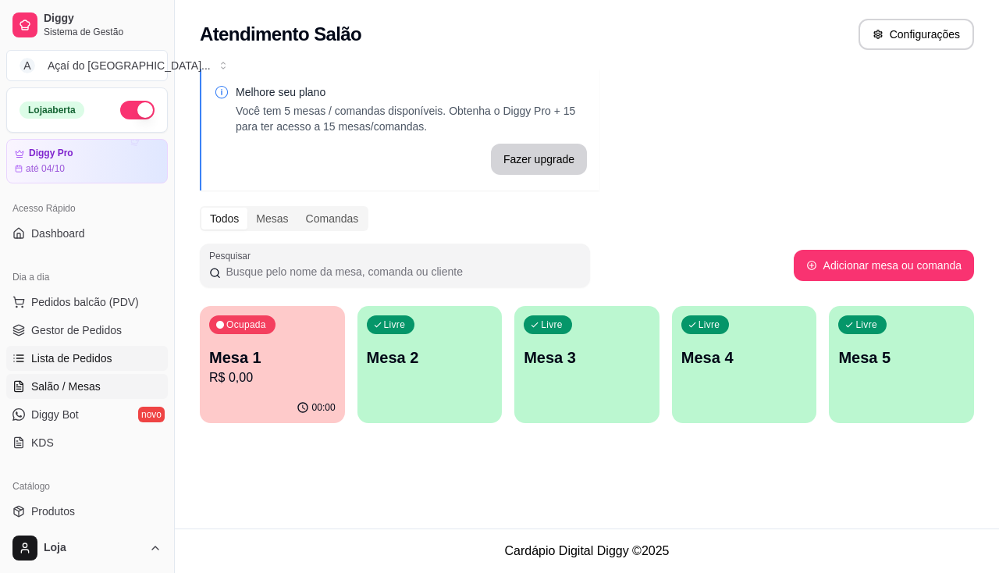
click at [82, 356] on span "Lista de Pedidos" at bounding box center [71, 359] width 81 height 16
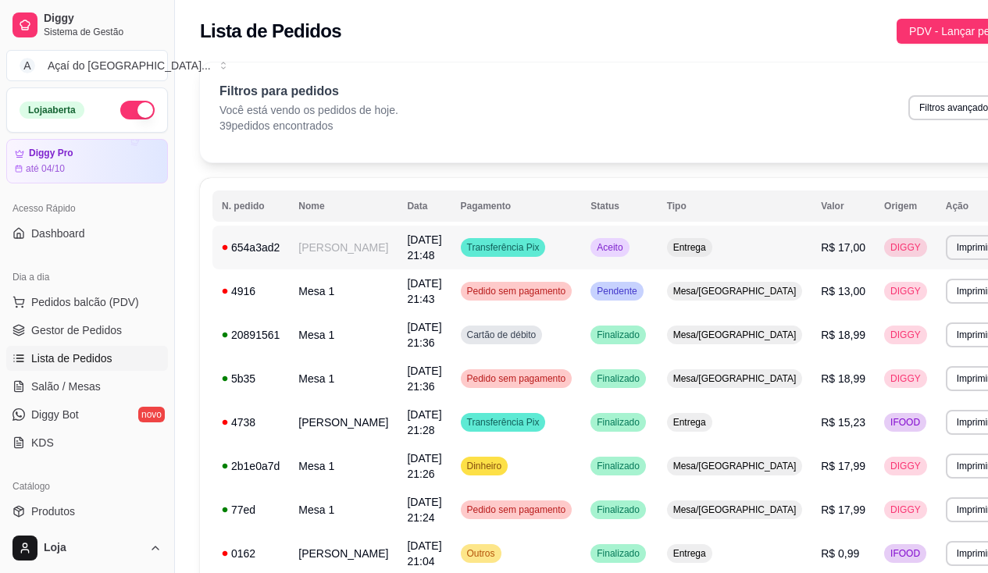
click at [315, 260] on td "[PERSON_NAME]" at bounding box center [343, 248] width 109 height 44
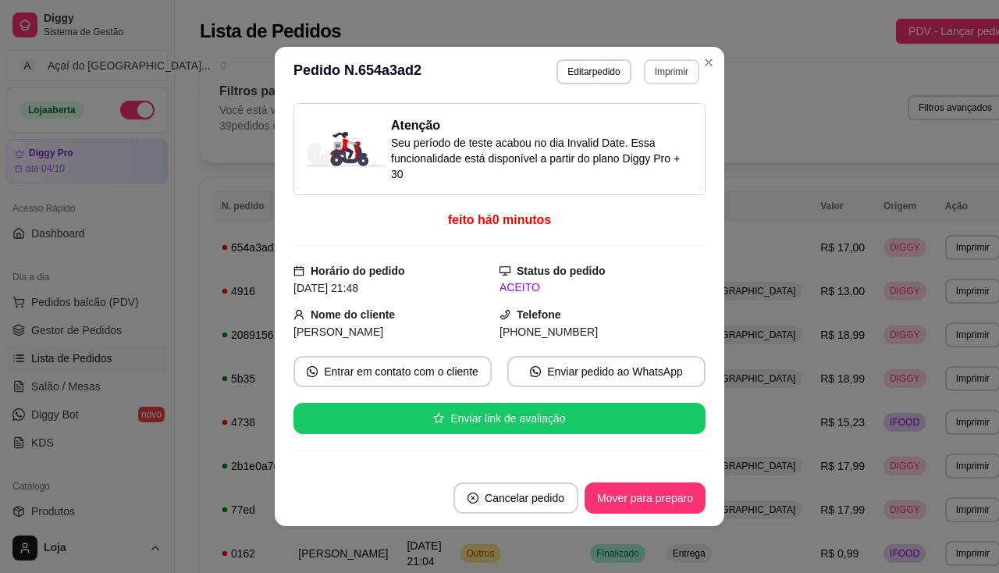
click at [682, 72] on button "Imprimir" at bounding box center [671, 71] width 55 height 25
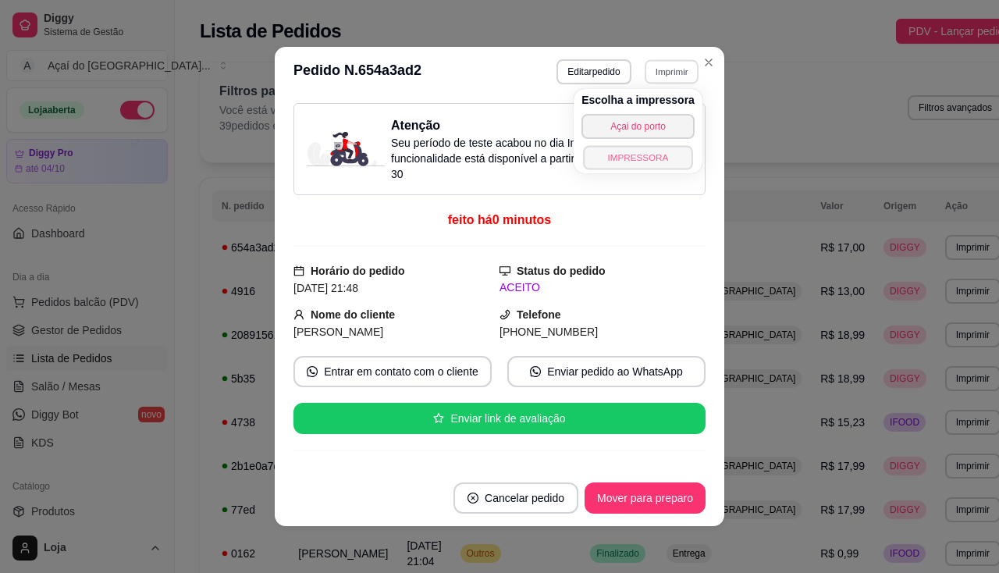
click at [672, 153] on button "IMPRESSORA" at bounding box center [637, 157] width 109 height 24
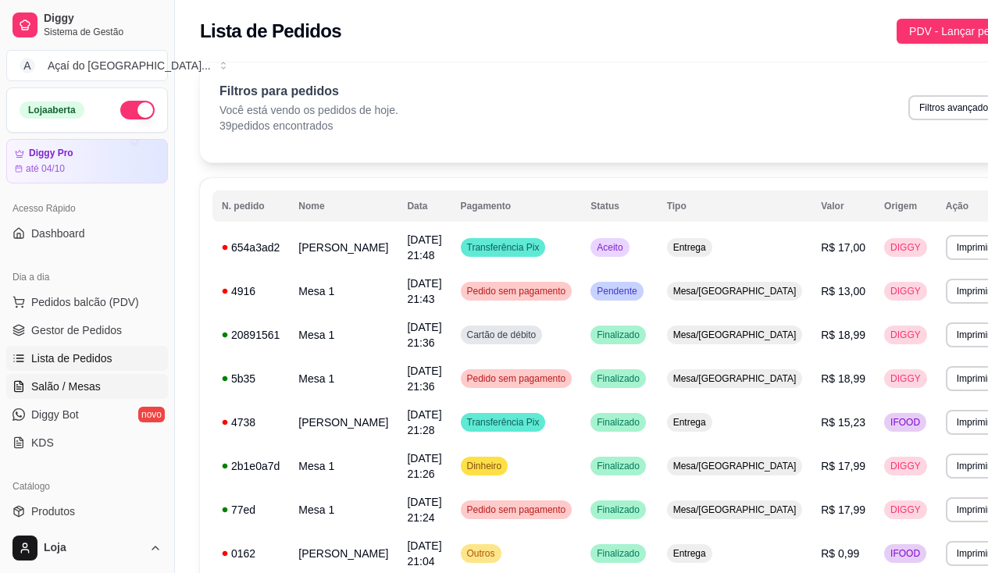
click at [110, 378] on link "Salão / Mesas" at bounding box center [87, 386] width 162 height 25
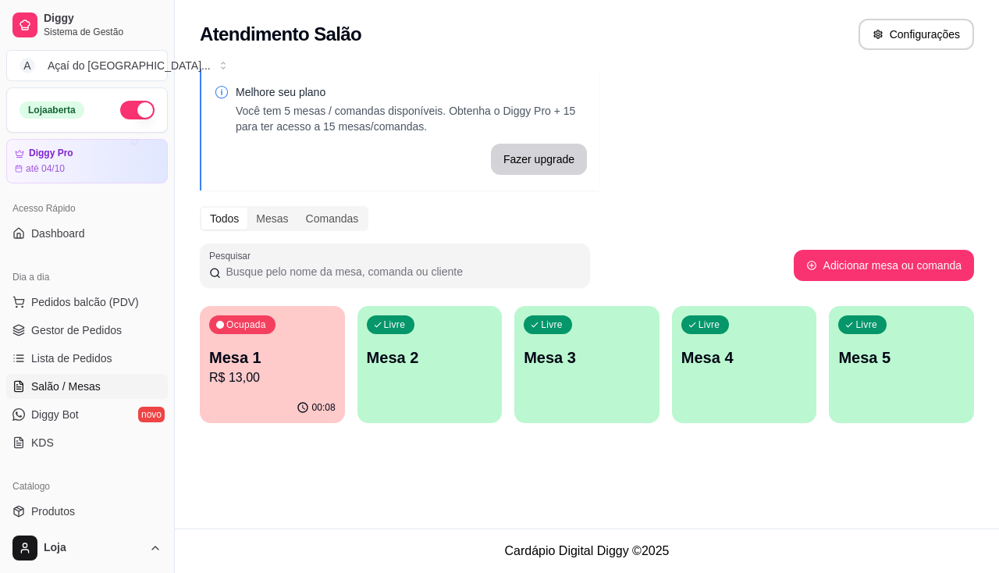
click at [251, 347] on p "Mesa 1" at bounding box center [272, 358] width 126 height 22
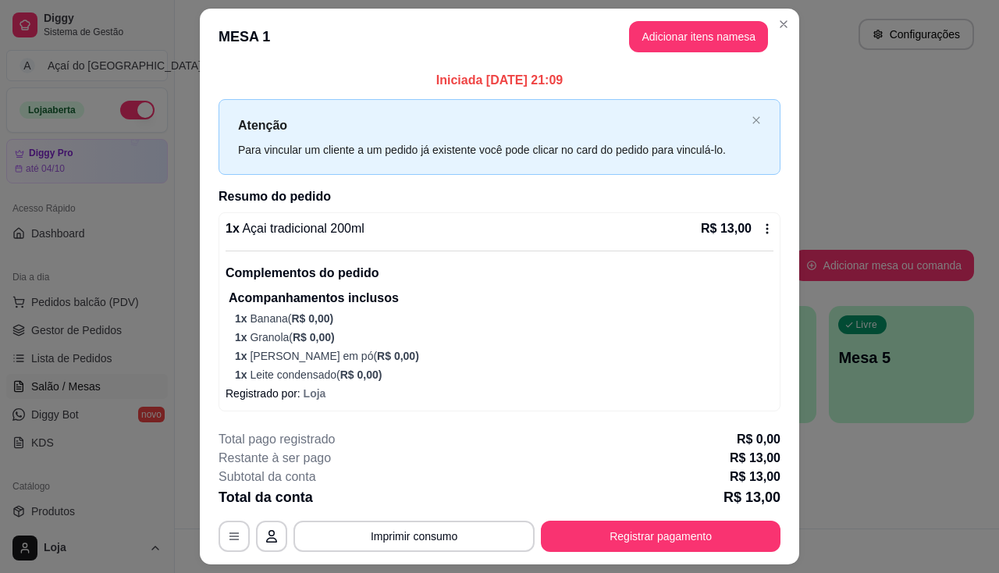
scroll to position [41, 0]
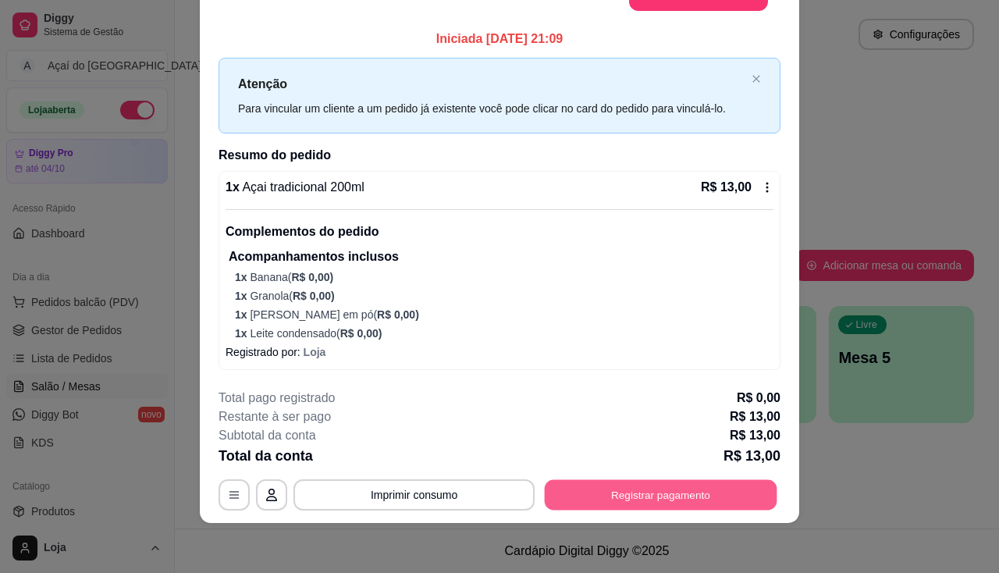
click at [602, 486] on button "Registrar pagamento" at bounding box center [661, 495] width 233 height 30
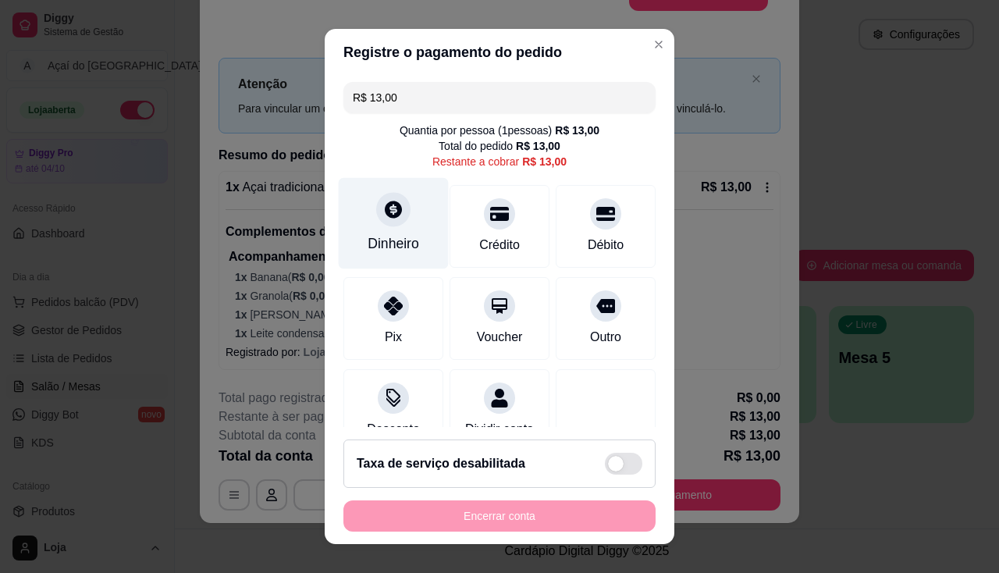
click at [389, 244] on div "Dinheiro" at bounding box center [394, 243] width 52 height 20
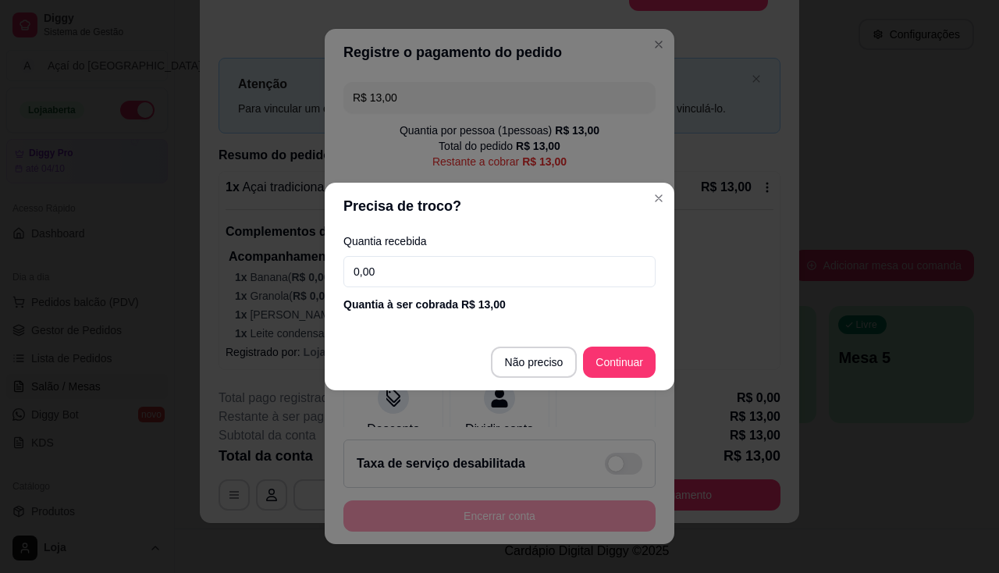
click at [402, 275] on input "0,00" at bounding box center [500, 271] width 312 height 31
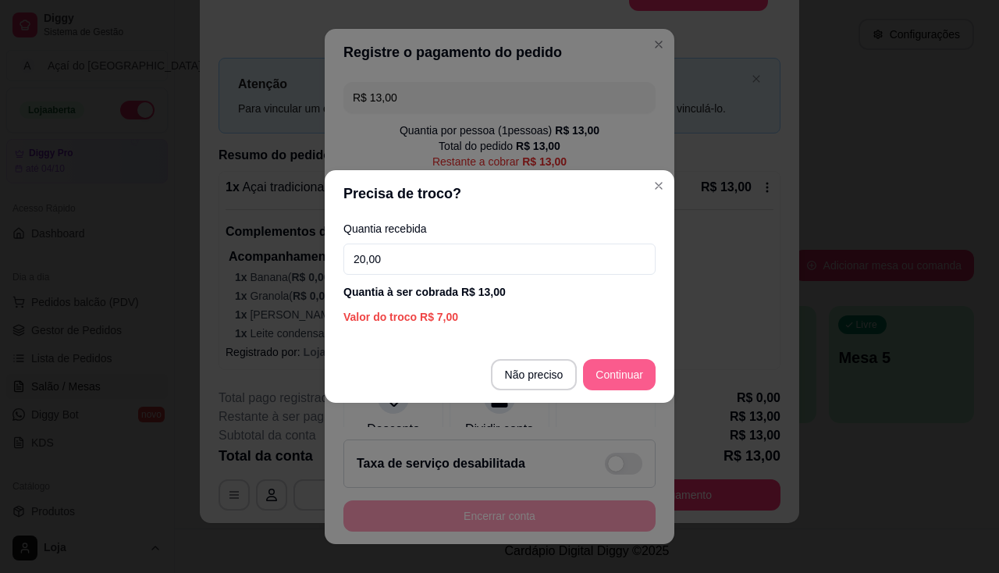
type input "20,00"
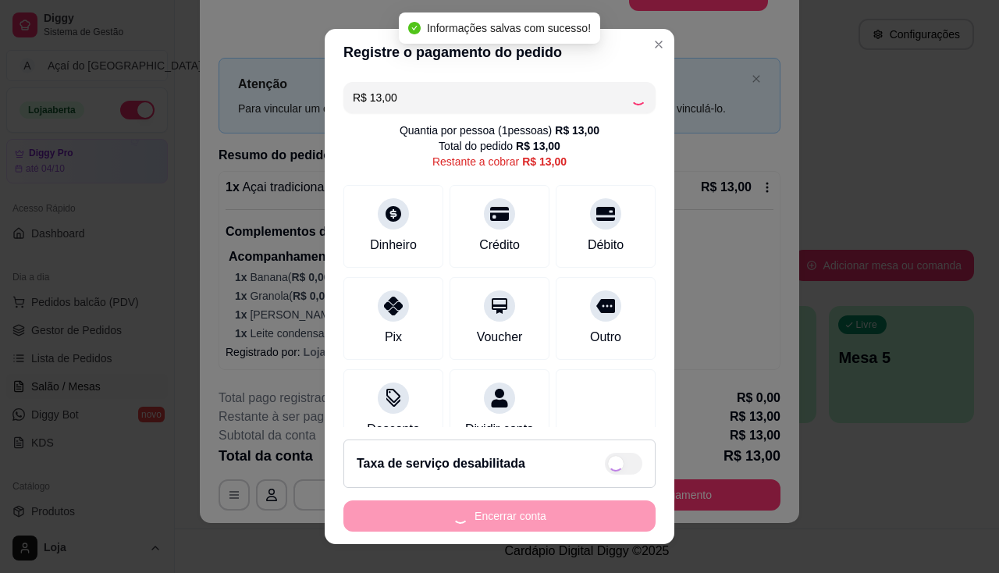
type input "R$ 0,00"
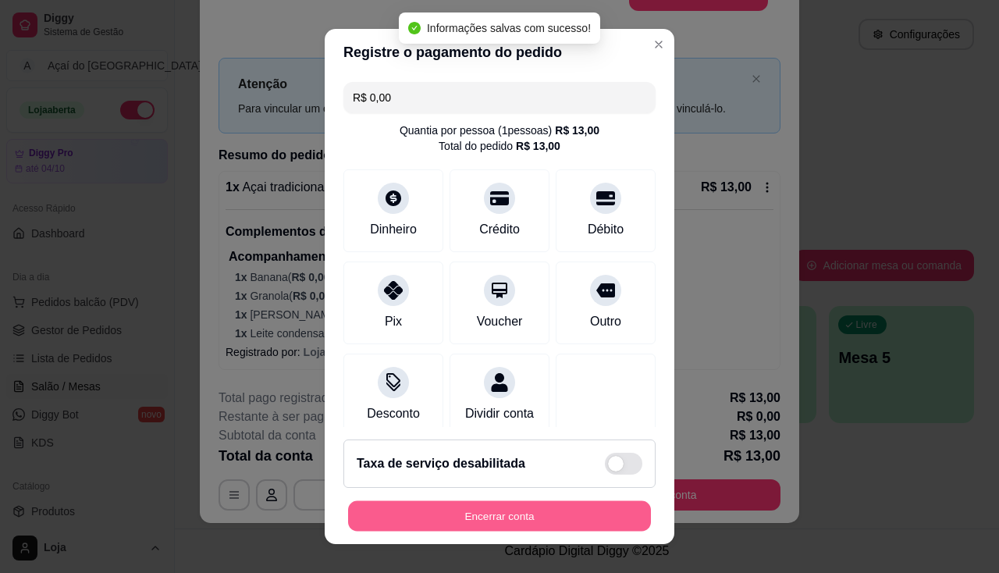
click at [590, 519] on button "Encerrar conta" at bounding box center [499, 516] width 303 height 30
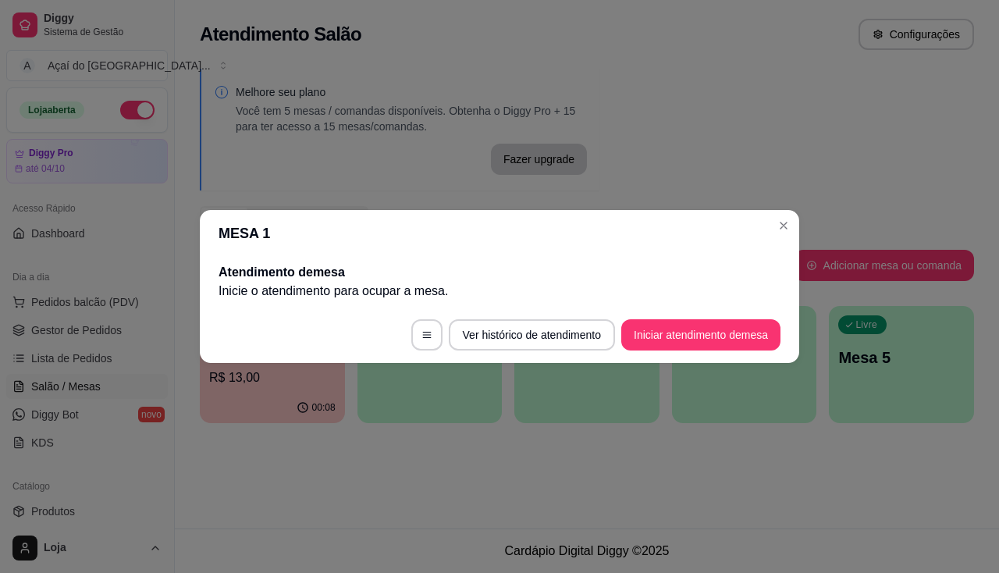
scroll to position [0, 0]
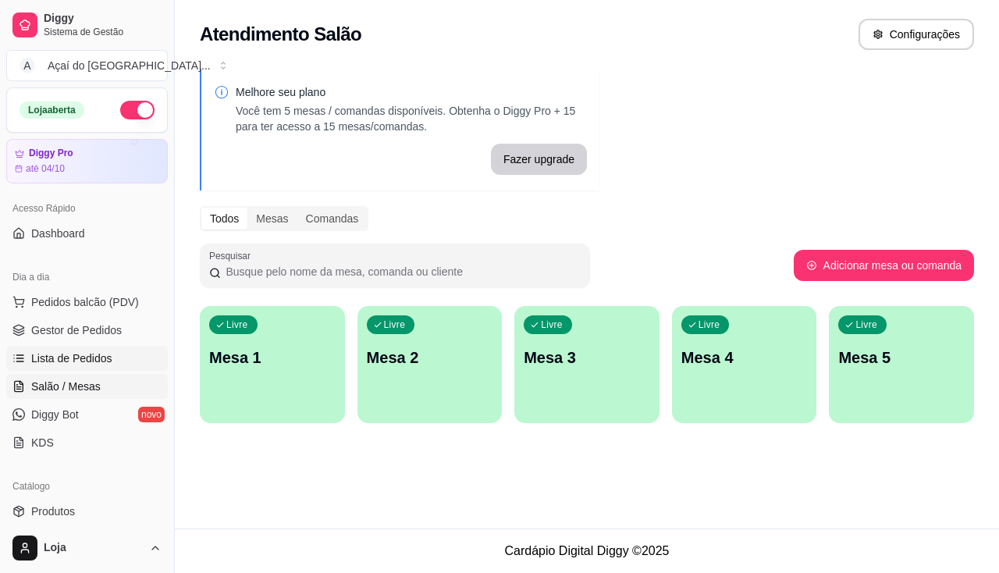
click at [78, 358] on span "Lista de Pedidos" at bounding box center [71, 359] width 81 height 16
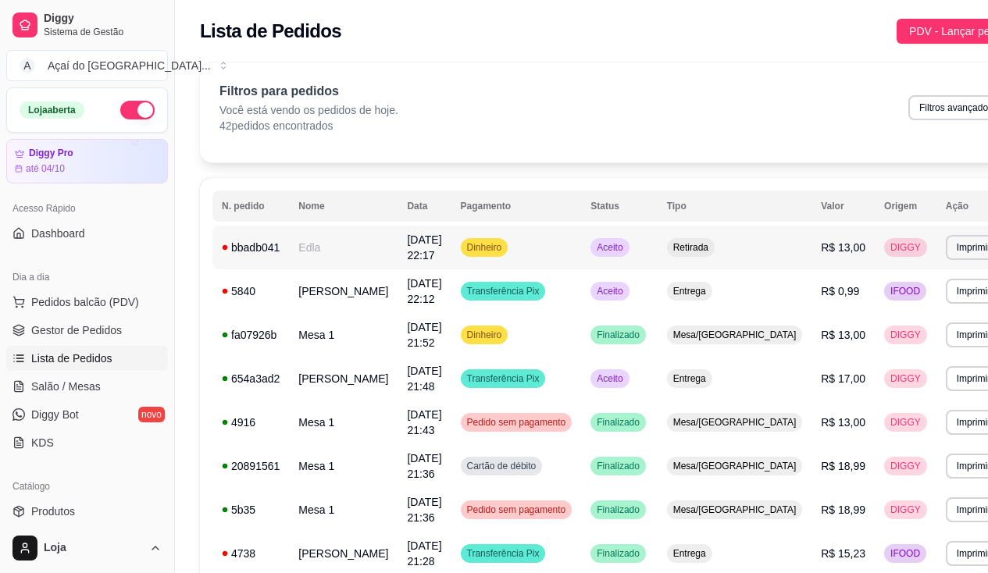
click at [397, 248] on td "[DATE] 22:17" at bounding box center [423, 248] width 53 height 44
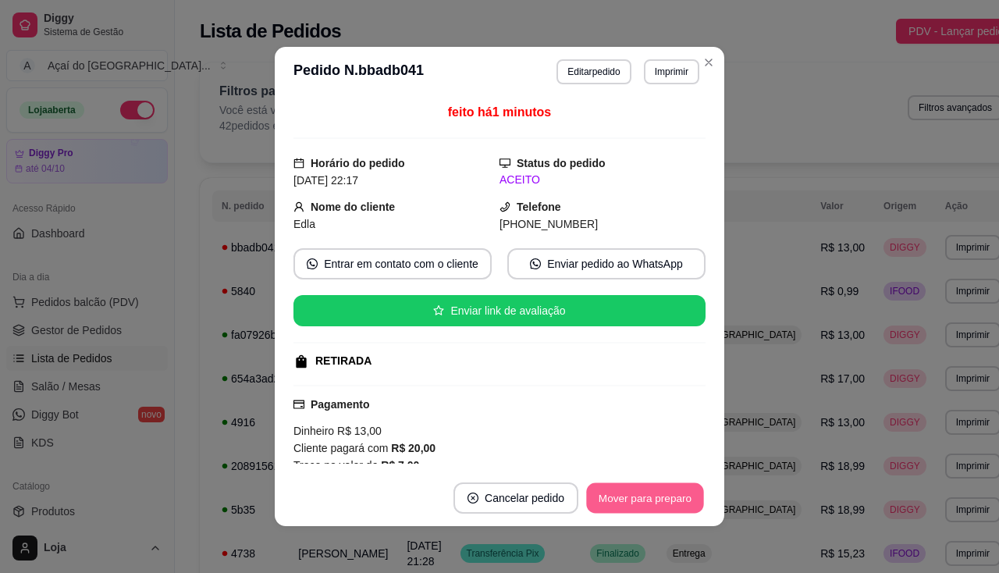
click at [610, 507] on button "Mover para preparo" at bounding box center [644, 498] width 117 height 30
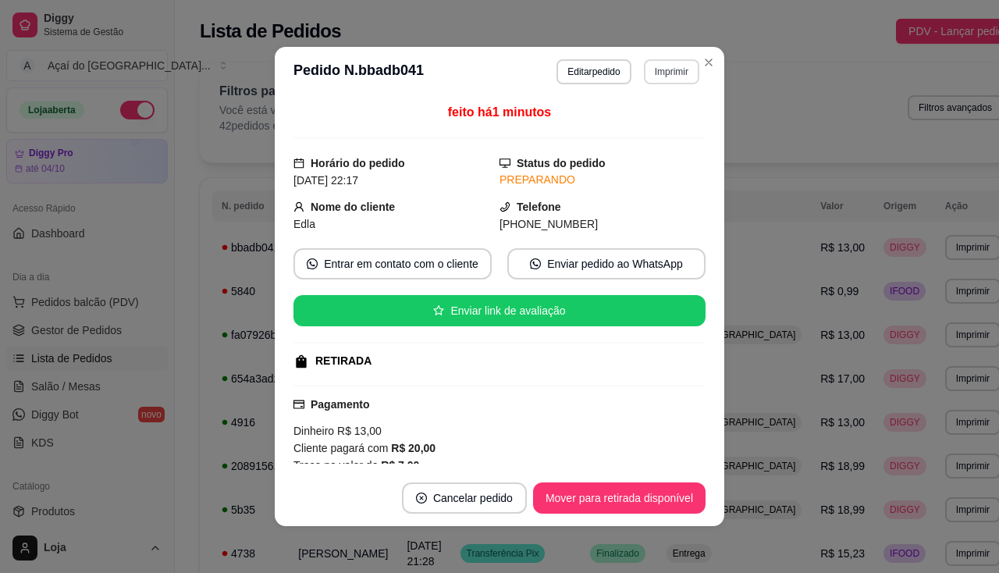
click at [682, 73] on button "Imprimir" at bounding box center [671, 71] width 55 height 25
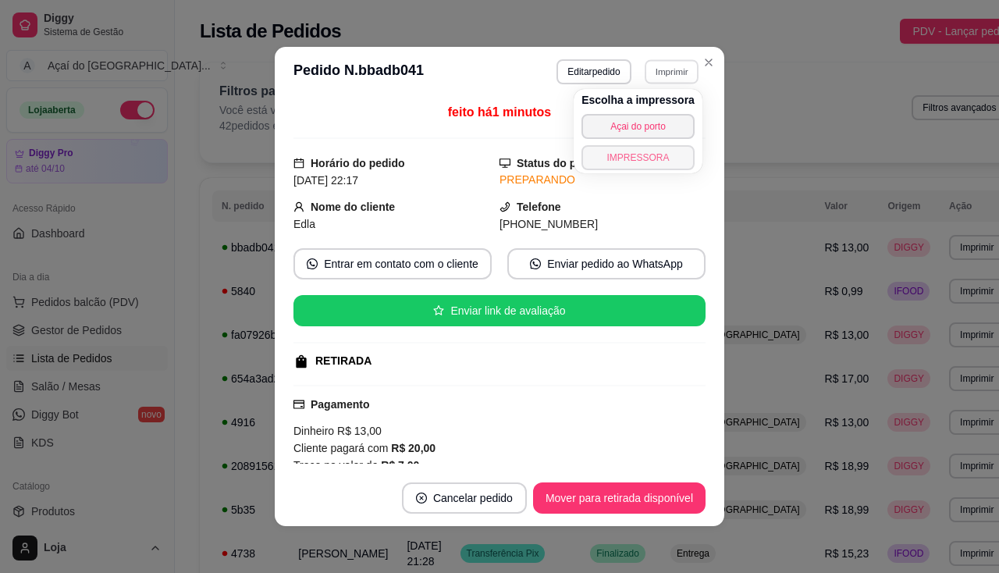
click at [660, 153] on button "IMPRESSORA" at bounding box center [638, 157] width 113 height 25
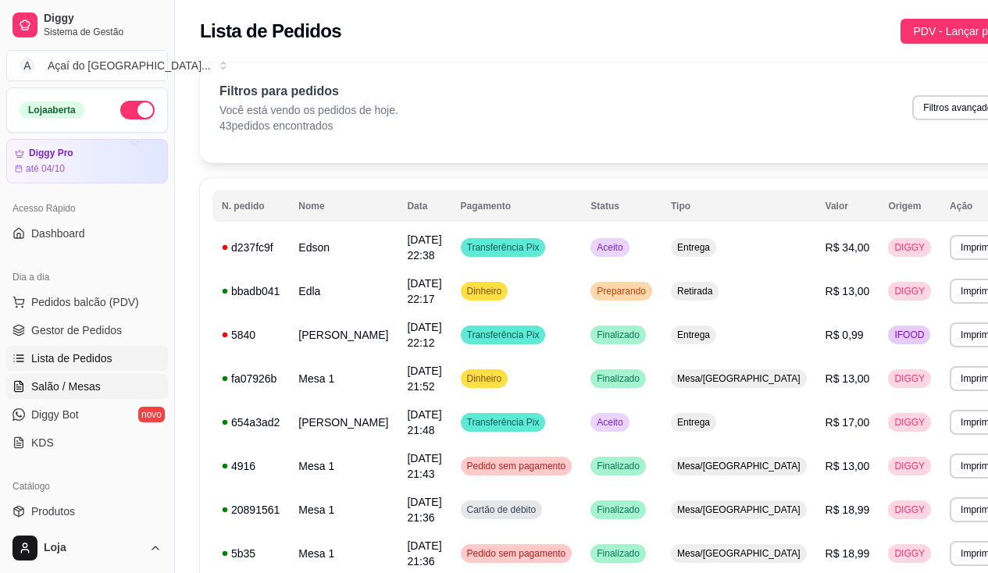
click at [93, 385] on span "Salão / Mesas" at bounding box center [65, 387] width 69 height 16
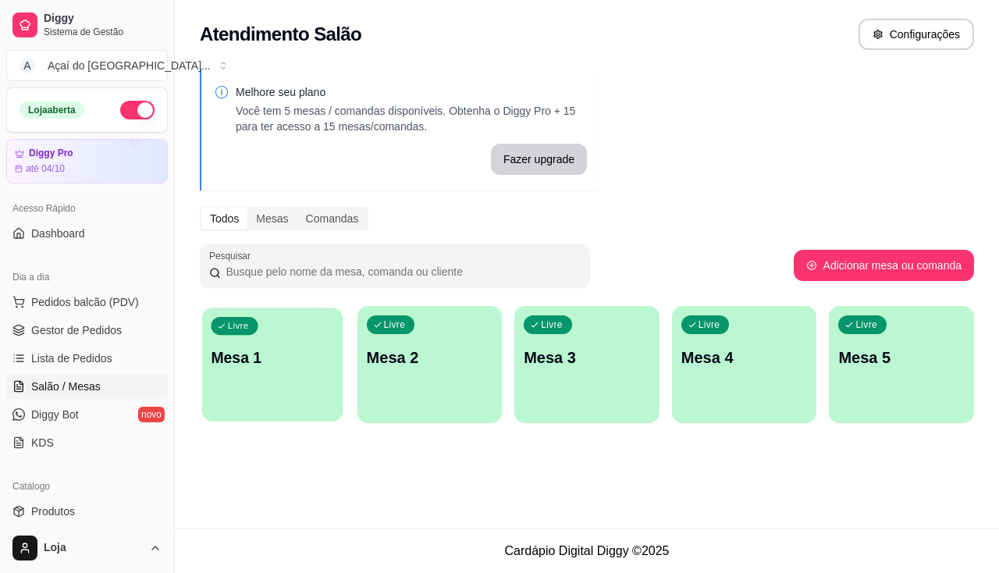
click at [292, 346] on div "Livre Mesa 1" at bounding box center [272, 355] width 141 height 95
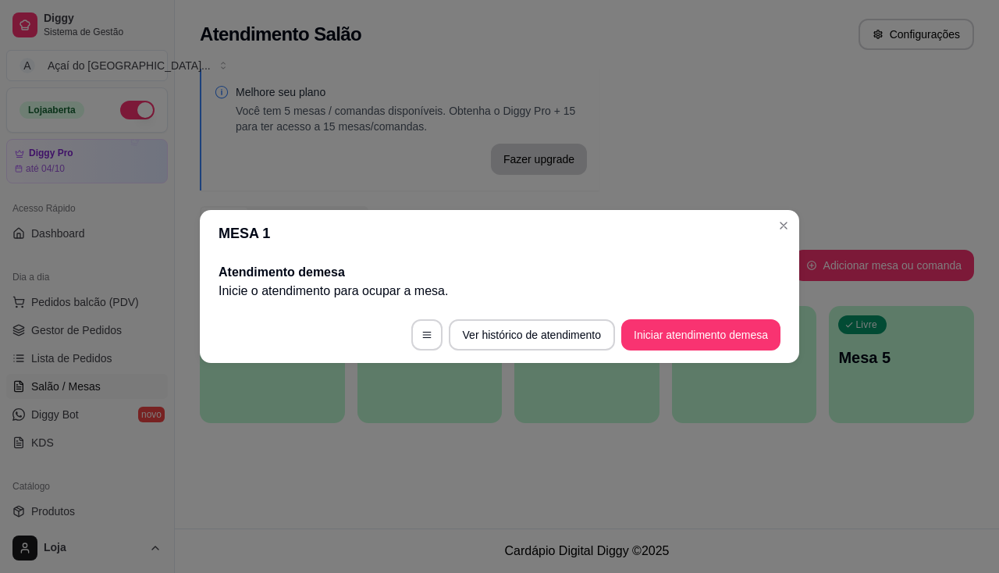
click at [711, 318] on footer "Ver histórico de atendimento Iniciar atendimento de mesa" at bounding box center [500, 335] width 600 height 56
click at [715, 334] on button "Iniciar atendimento de mesa" at bounding box center [701, 335] width 155 height 30
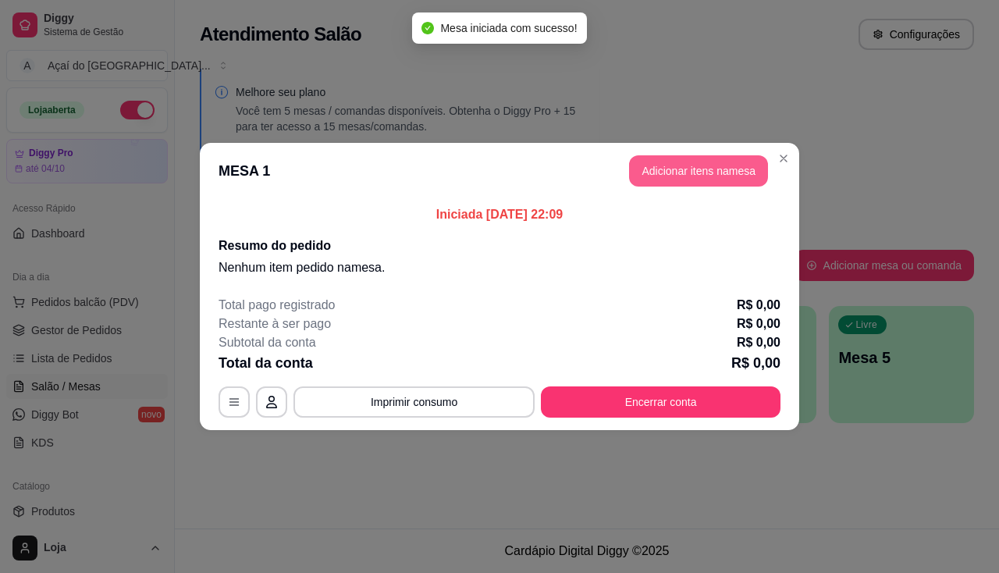
click at [667, 180] on button "Adicionar itens na mesa" at bounding box center [698, 170] width 139 height 31
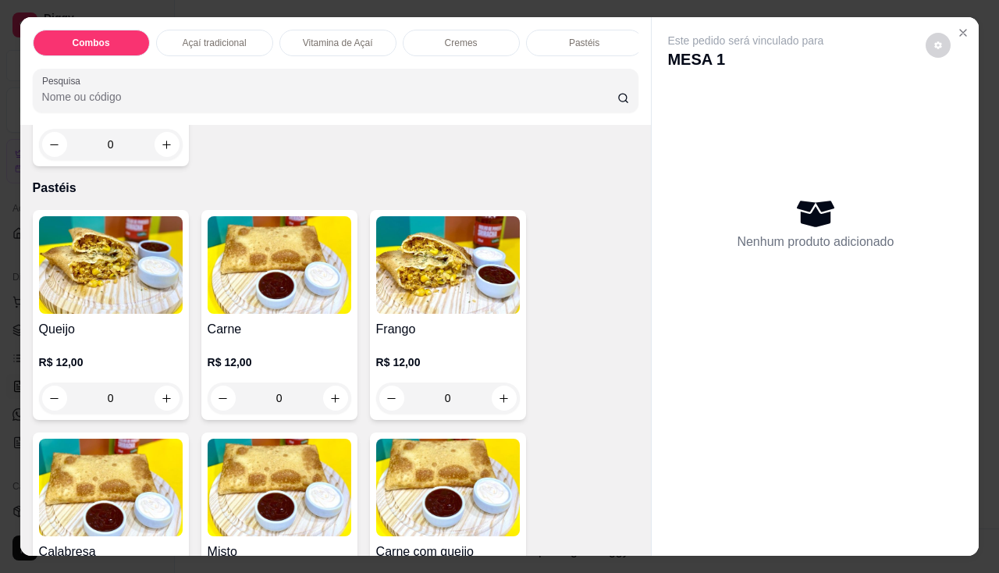
scroll to position [1796, 0]
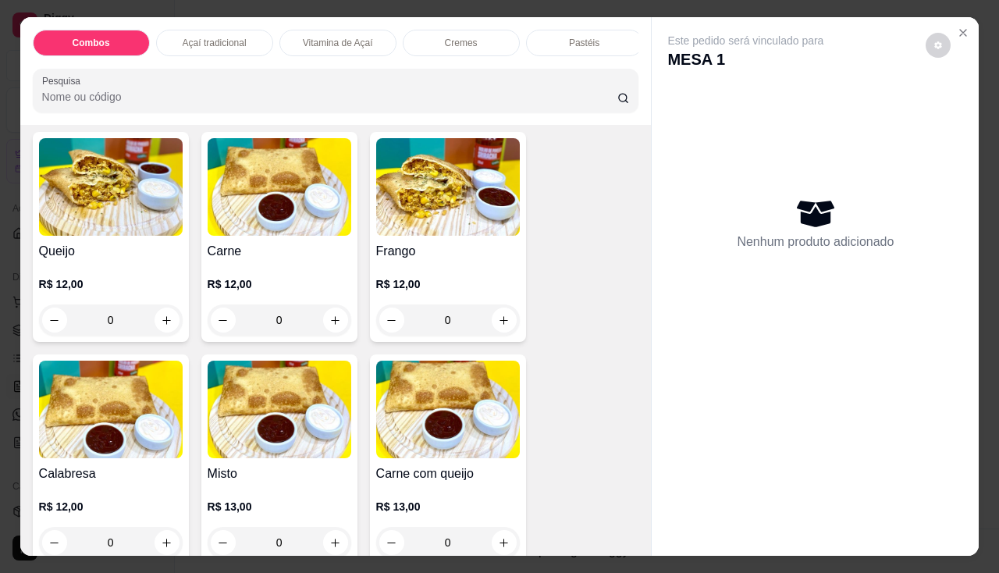
click at [497, 326] on div "0" at bounding box center [448, 320] width 144 height 31
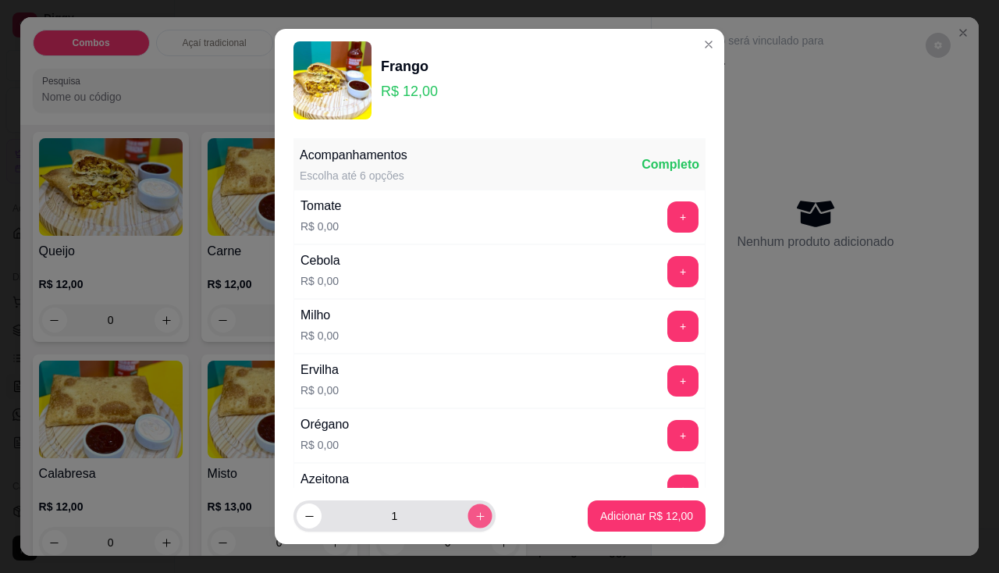
click at [468, 508] on button "increase-product-quantity" at bounding box center [480, 516] width 24 height 24
type input "2"
click at [668, 215] on button "+" at bounding box center [683, 216] width 31 height 31
click at [663, 237] on div "Tomate R$ 0,00 - 1 +" at bounding box center [500, 217] width 412 height 55
click at [668, 269] on button "+" at bounding box center [683, 271] width 31 height 31
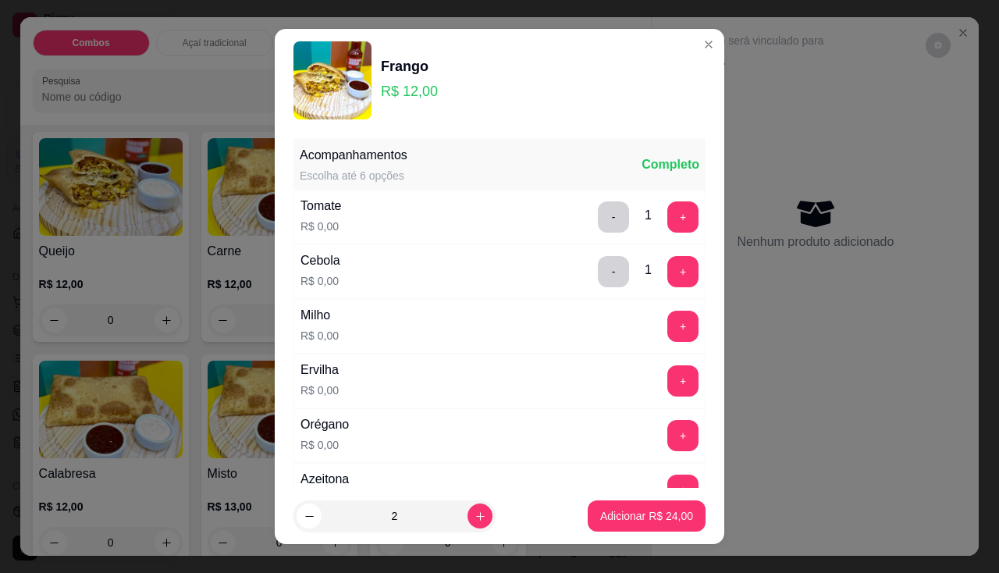
click at [662, 351] on div "Milho R$ 0,00 +" at bounding box center [500, 326] width 412 height 55
click at [660, 344] on div "Milho R$ 0,00 +" at bounding box center [500, 326] width 412 height 55
click at [668, 338] on button "+" at bounding box center [683, 326] width 31 height 31
click at [668, 390] on button "+" at bounding box center [683, 380] width 30 height 30
click at [668, 438] on button "+" at bounding box center [683, 435] width 31 height 31
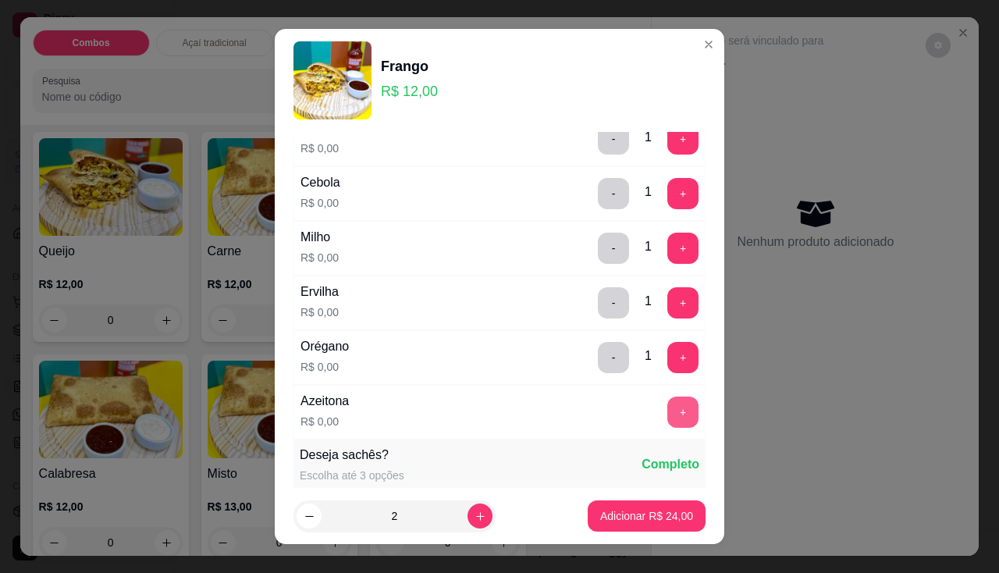
click at [668, 422] on button "+" at bounding box center [683, 412] width 31 height 31
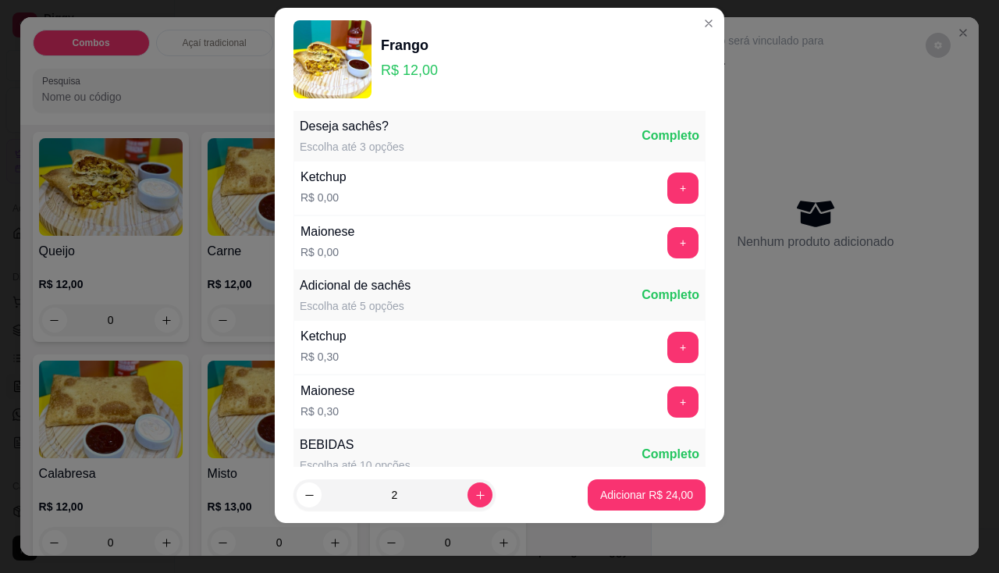
click at [569, 499] on footer "2 Adicionar R$ 24,00" at bounding box center [500, 495] width 450 height 56
click at [657, 470] on footer "2 Adicionar R$ 24,00" at bounding box center [500, 495] width 450 height 56
click at [647, 481] on button "Adicionar R$ 24,00" at bounding box center [647, 495] width 115 height 30
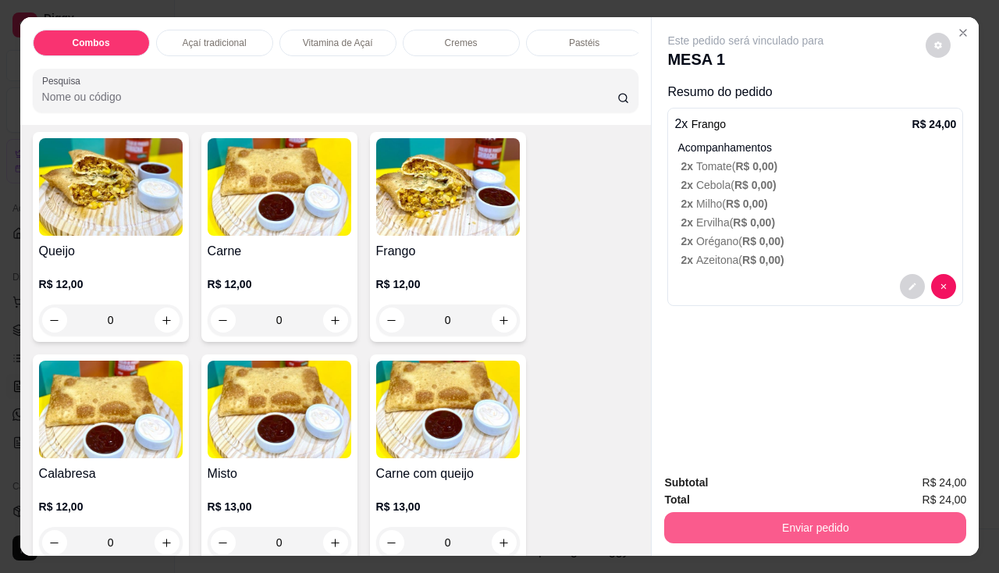
click at [709, 512] on button "Enviar pedido" at bounding box center [816, 527] width 302 height 31
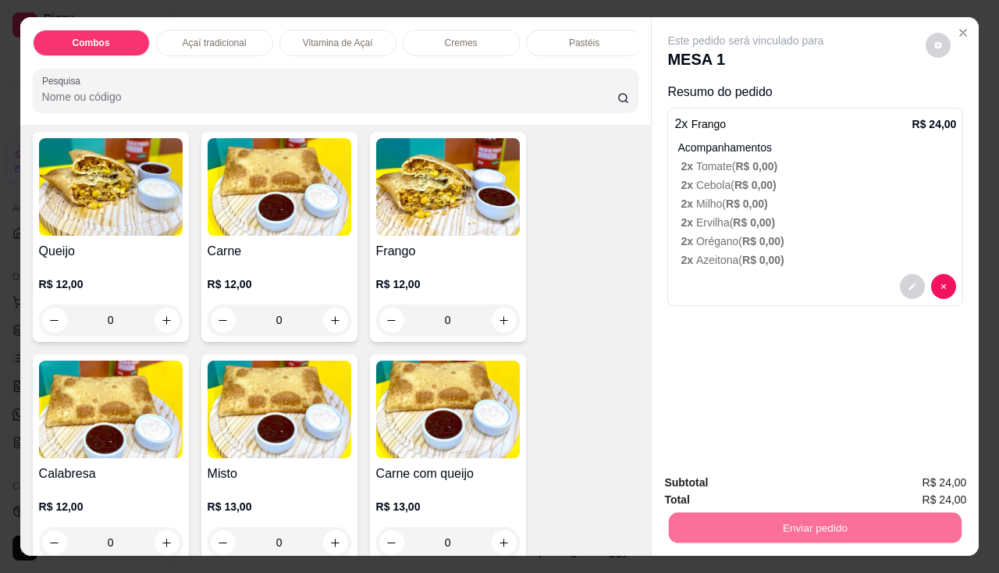
click at [782, 475] on button "Registrar cliente" at bounding box center [822, 483] width 100 height 29
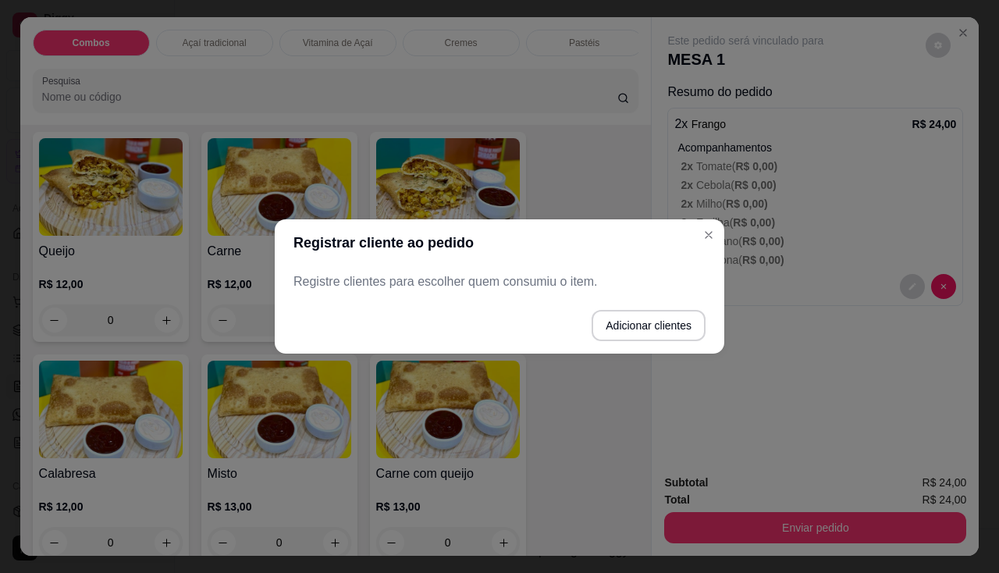
click at [723, 230] on header "Registrar cliente ao pedido" at bounding box center [500, 242] width 450 height 47
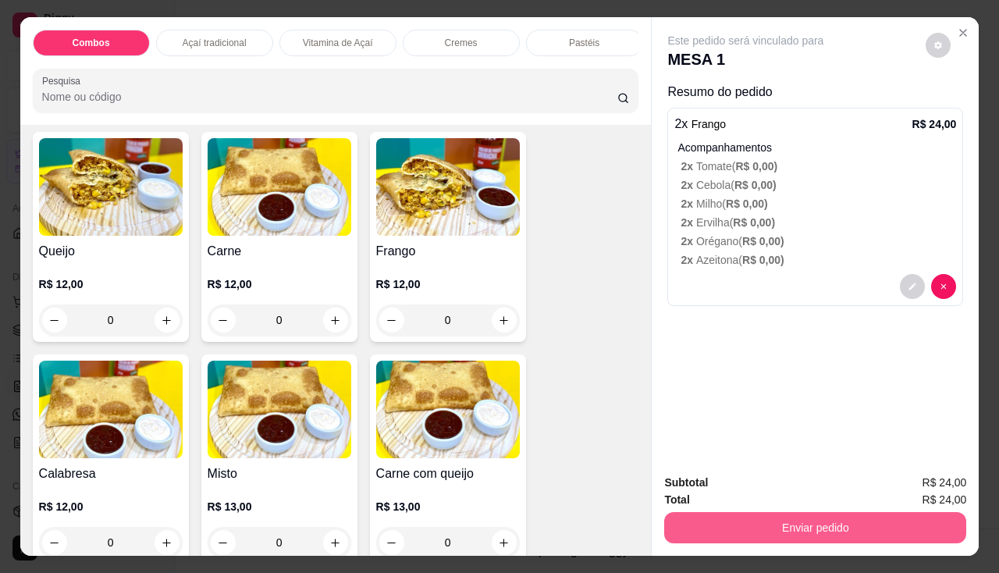
click at [849, 526] on button "Enviar pedido" at bounding box center [816, 527] width 302 height 31
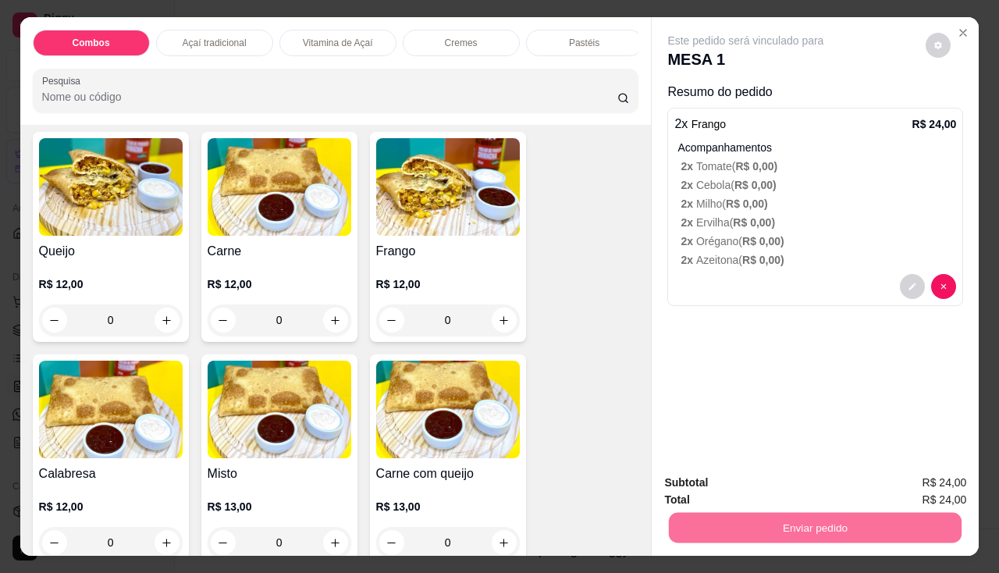
click at [925, 496] on button "Enviar pedido" at bounding box center [927, 483] width 86 height 29
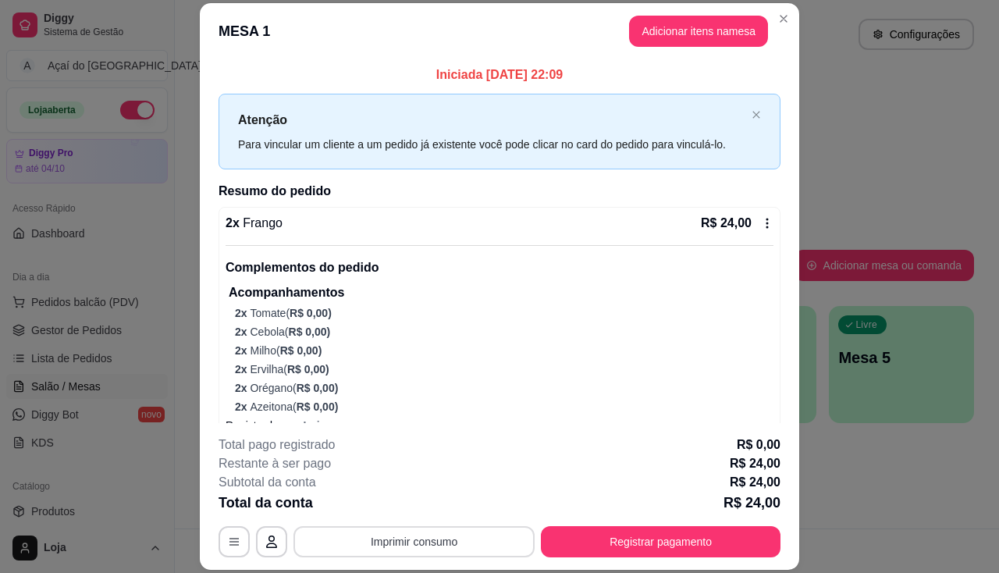
click at [412, 533] on button "Imprimir consumo" at bounding box center [414, 541] width 241 height 31
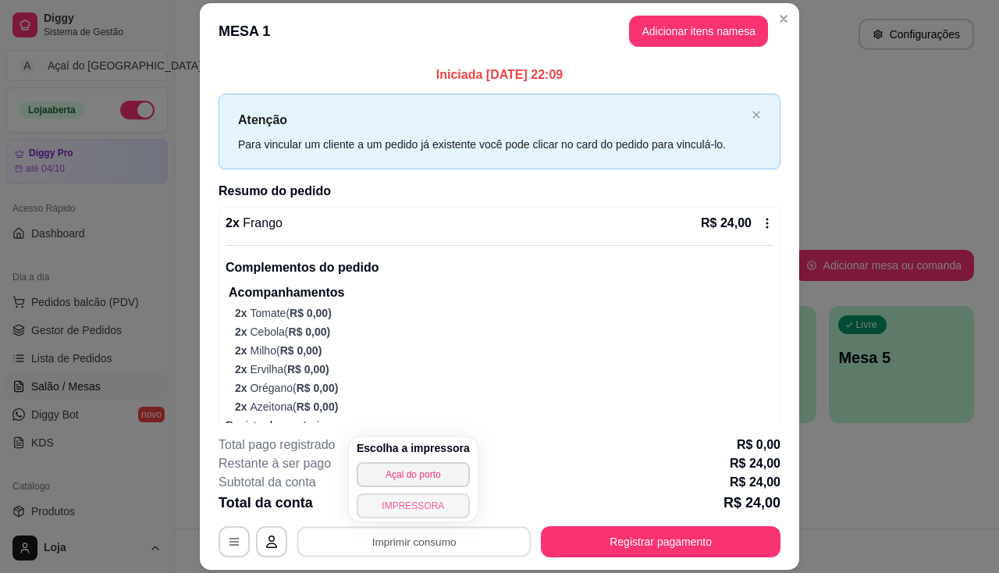
click at [426, 506] on button "IMPRESSORA" at bounding box center [413, 505] width 113 height 25
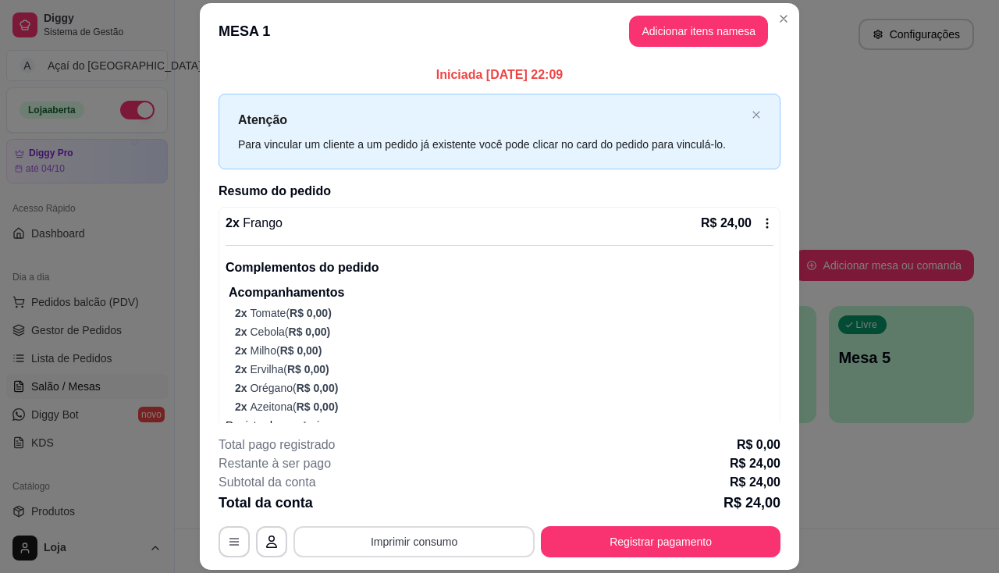
click at [415, 547] on button "Imprimir consumo" at bounding box center [414, 541] width 241 height 31
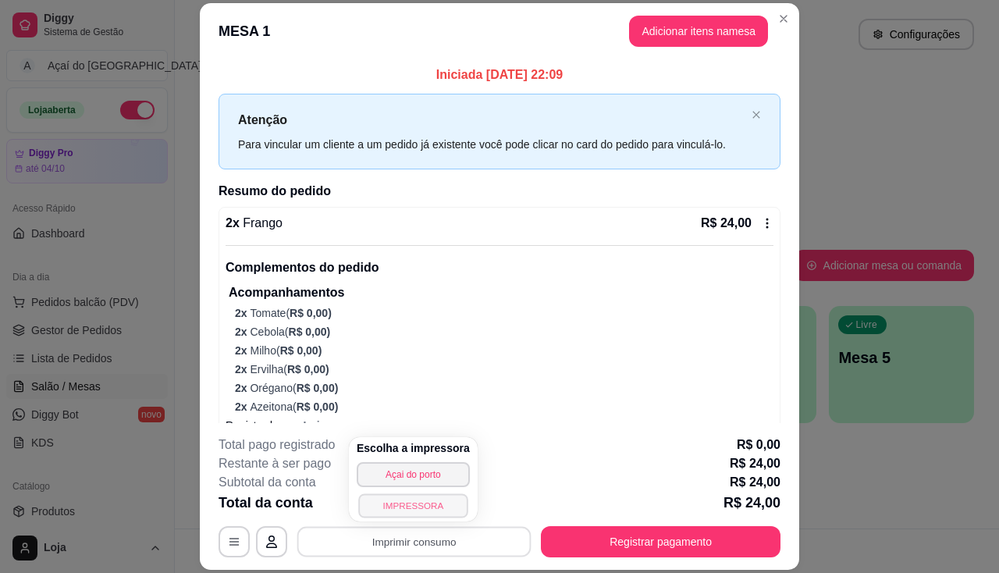
click at [422, 504] on button "IMPRESSORA" at bounding box center [412, 505] width 109 height 24
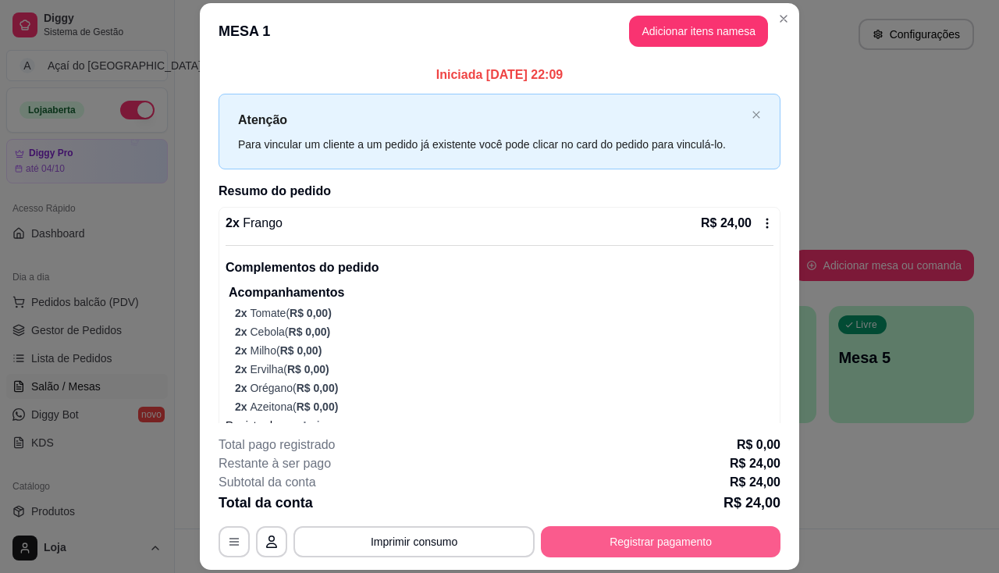
click at [726, 552] on button "Registrar pagamento" at bounding box center [661, 541] width 240 height 31
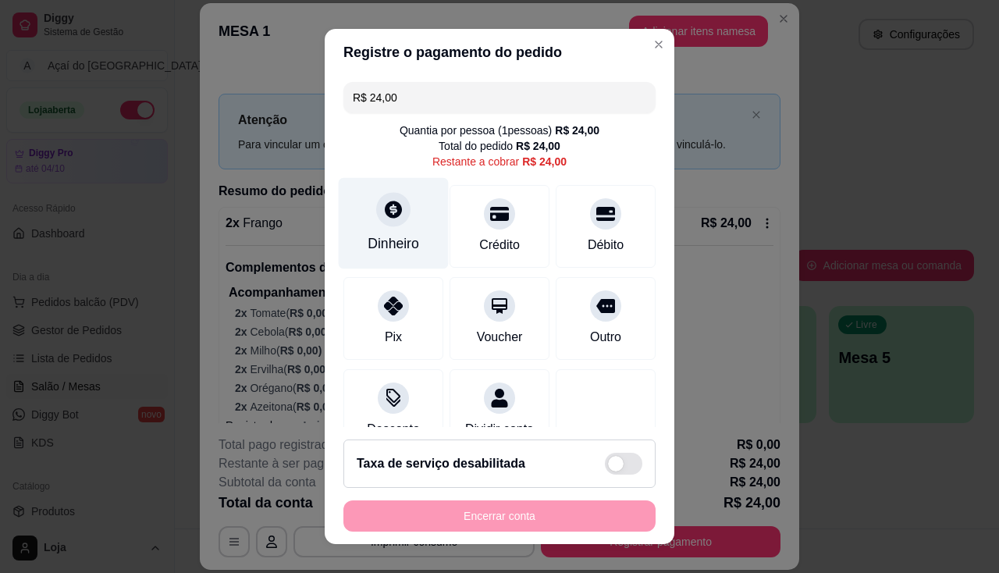
click at [411, 234] on div "Dinheiro" at bounding box center [394, 222] width 110 height 91
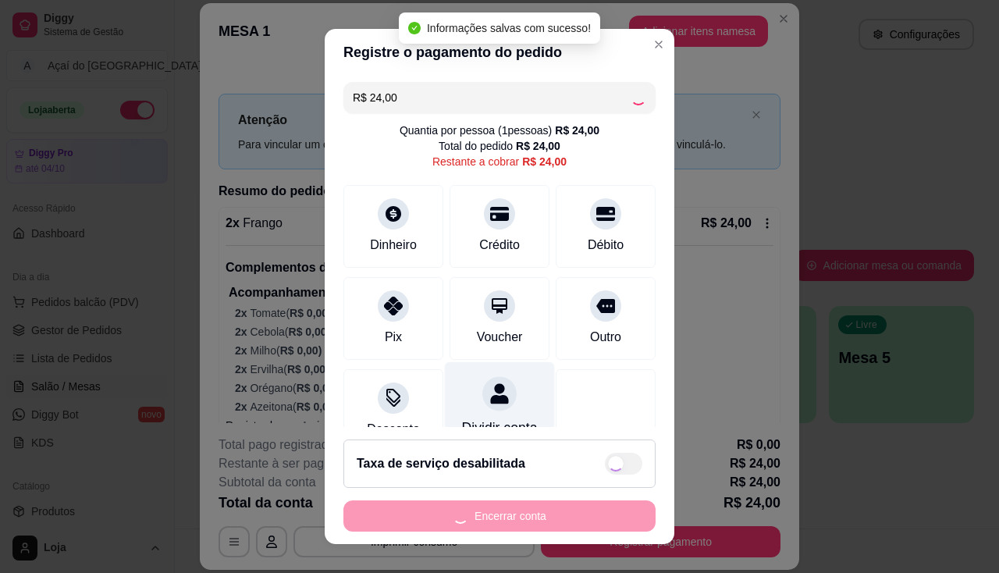
type input "R$ 0,00"
